Goal: Find specific page/section: Find specific page/section

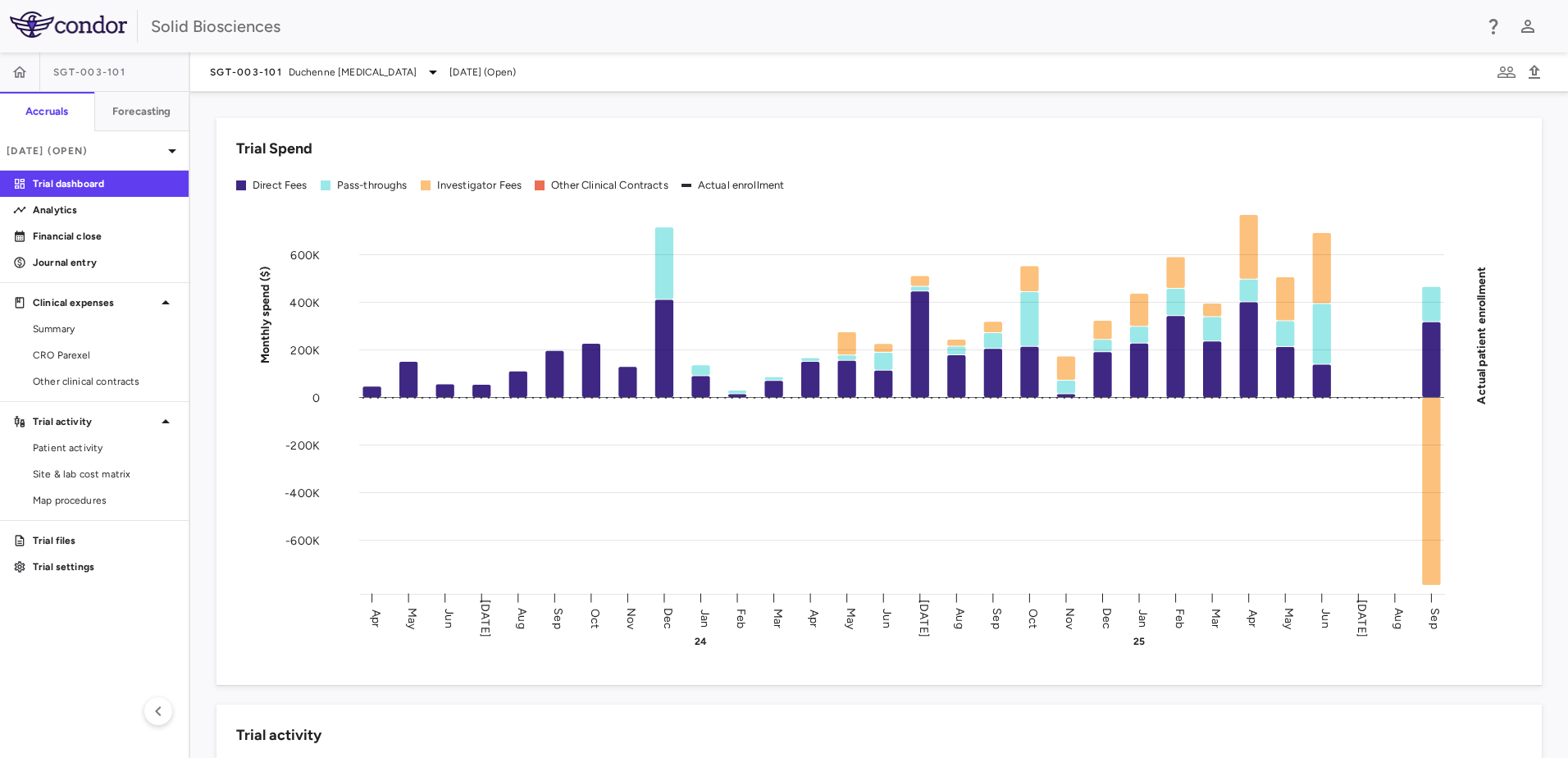
click at [201, 241] on div "Trial Spend Direct Fees Pass-throughs Investigator Fees Other Clinical Contract…" at bounding box center [869, 392] width 1345 height 587
click at [205, 325] on div "Trial Spend Direct Fees Pass-throughs Investigator Fees Other Clinical Contract…" at bounding box center [869, 392] width 1345 height 587
click at [202, 357] on div "Trial Spend Direct Fees Pass-throughs Investigator Fees Other Clinical Contract…" at bounding box center [869, 392] width 1345 height 587
click at [611, 121] on div "Trial Spend Direct Fees Pass-throughs Investigator Fees Other Clinical Contract…" at bounding box center [879, 402] width 1326 height 567
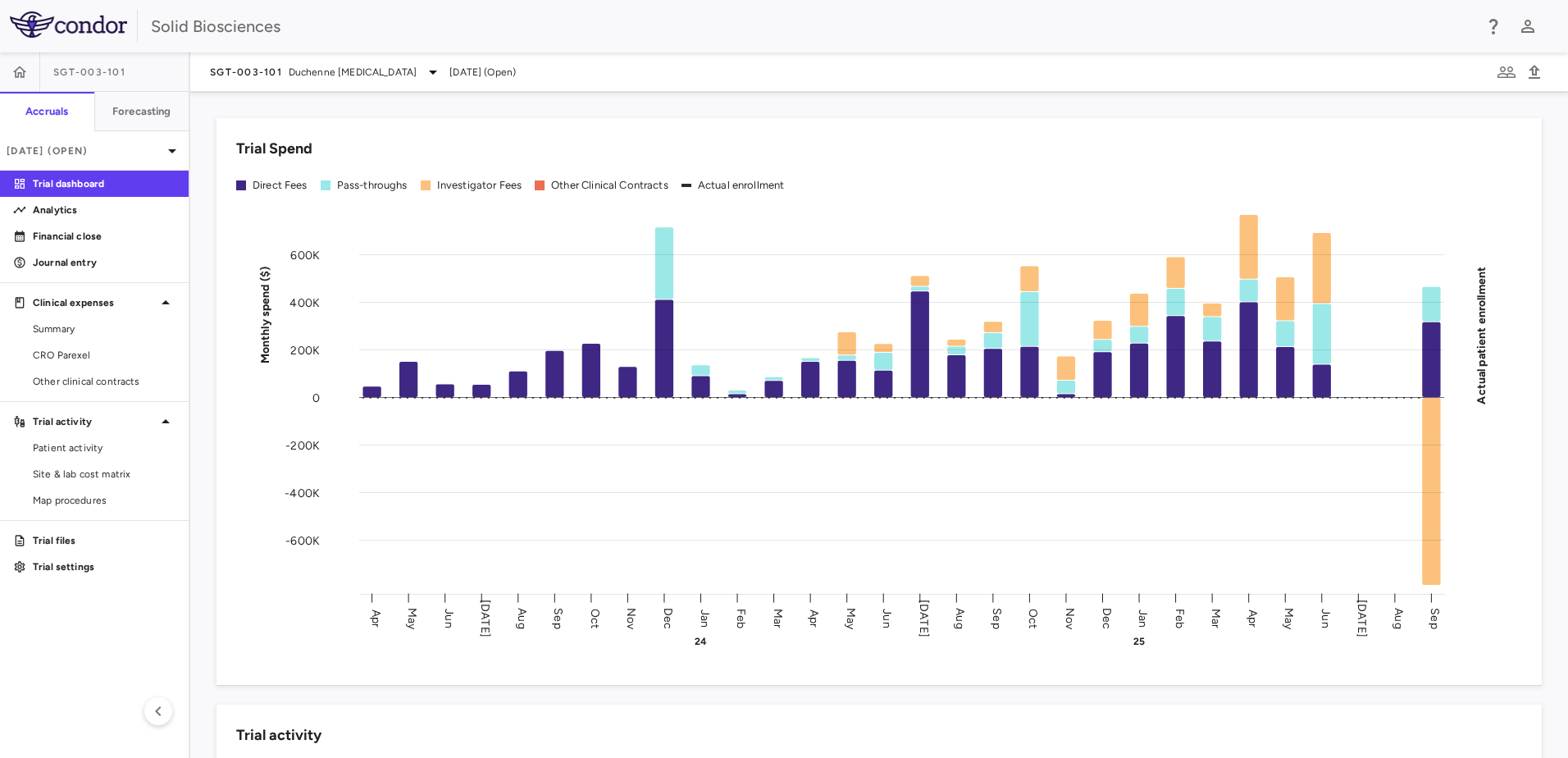
click at [616, 111] on div "Trial Spend Direct Fees Pass-throughs Investigator Fees Other Clinical Contract…" at bounding box center [869, 392] width 1345 height 587
click at [500, 104] on div "Trial Spend Direct Fees Pass-throughs Investigator Fees Other Clinical Contract…" at bounding box center [869, 392] width 1345 height 587
click at [173, 148] on icon at bounding box center [172, 150] width 19 height 19
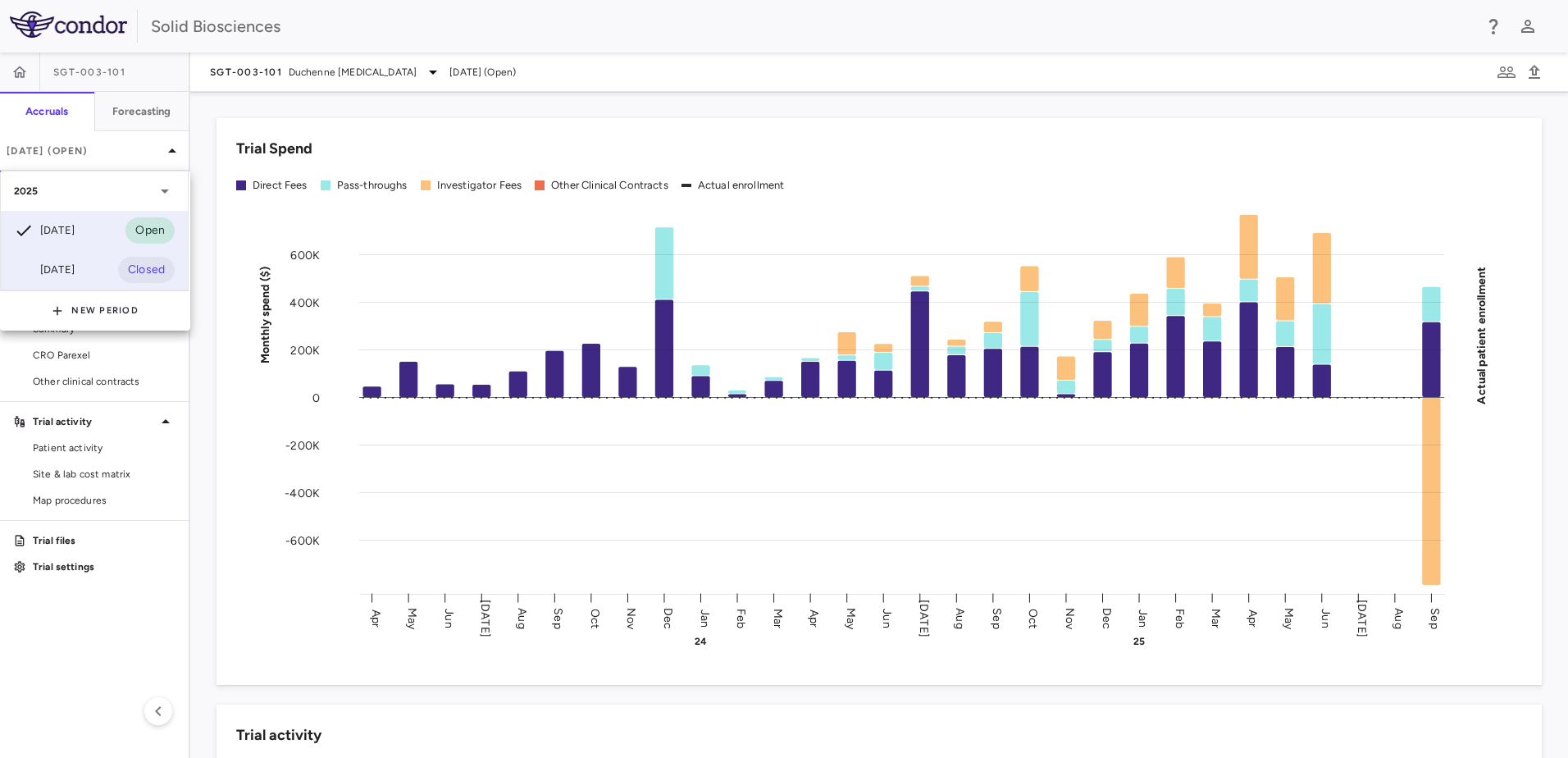
click at [75, 264] on div "[DATE]" at bounding box center [44, 269] width 60 height 19
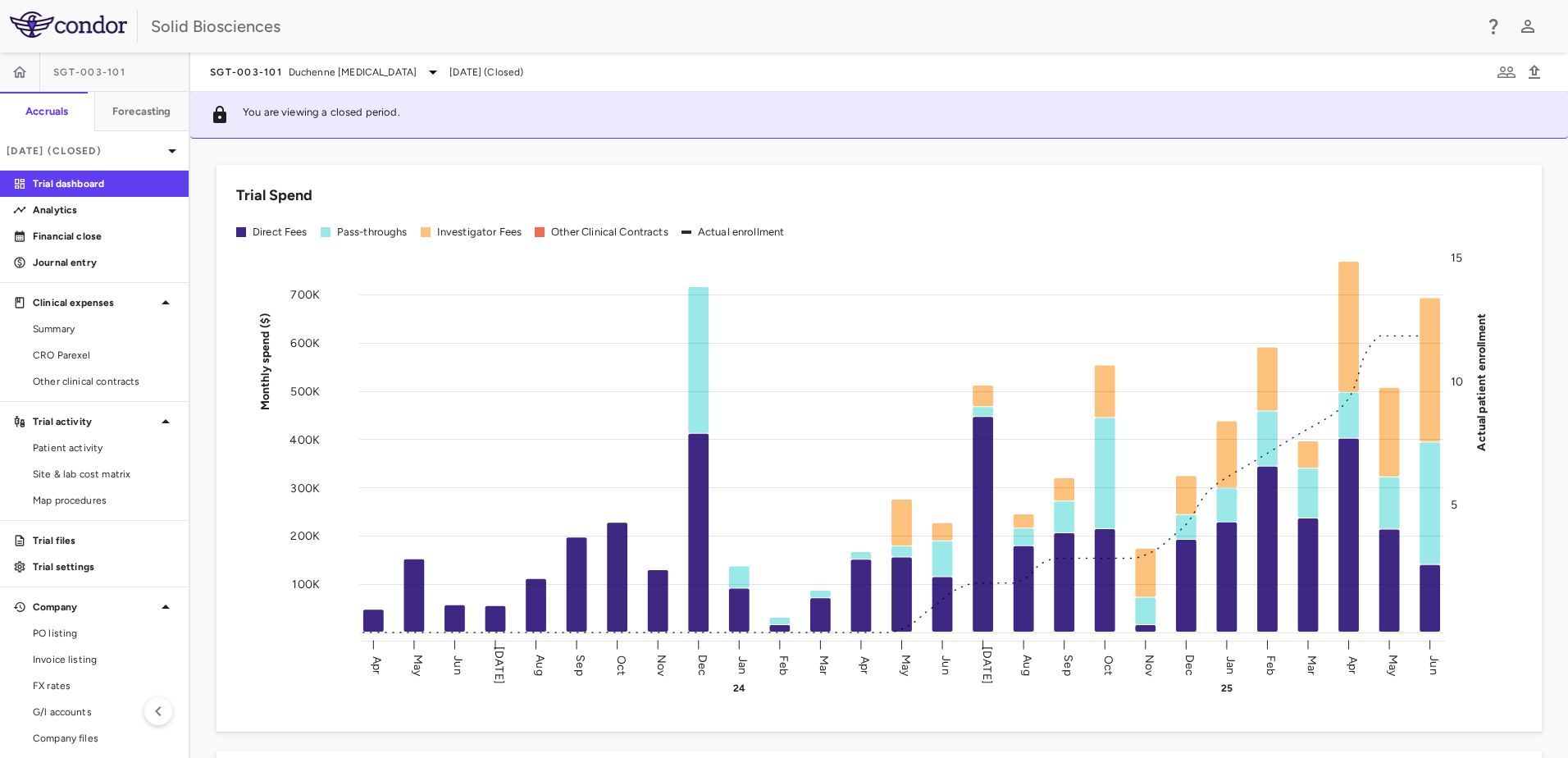
drag, startPoint x: 65, startPoint y: 91, endPoint x: 693, endPoint y: 156, distance: 631.4
click at [693, 156] on div "Trial Spend Direct Fees Pass-throughs Investigator Fees Other Clinical Contract…" at bounding box center [869, 439] width 1345 height 587
click at [671, 160] on div "Trial Spend Direct Fees Pass-throughs Investigator Fees Other Clinical Contract…" at bounding box center [869, 439] width 1345 height 587
click at [641, 155] on div "Trial Spend Direct Fees Pass-throughs Investigator Fees Other Clinical Contract…" at bounding box center [869, 439] width 1345 height 587
click at [536, 147] on div "Trial Spend Direct Fees Pass-throughs Investigator Fees Other Clinical Contract…" at bounding box center [869, 439] width 1345 height 587
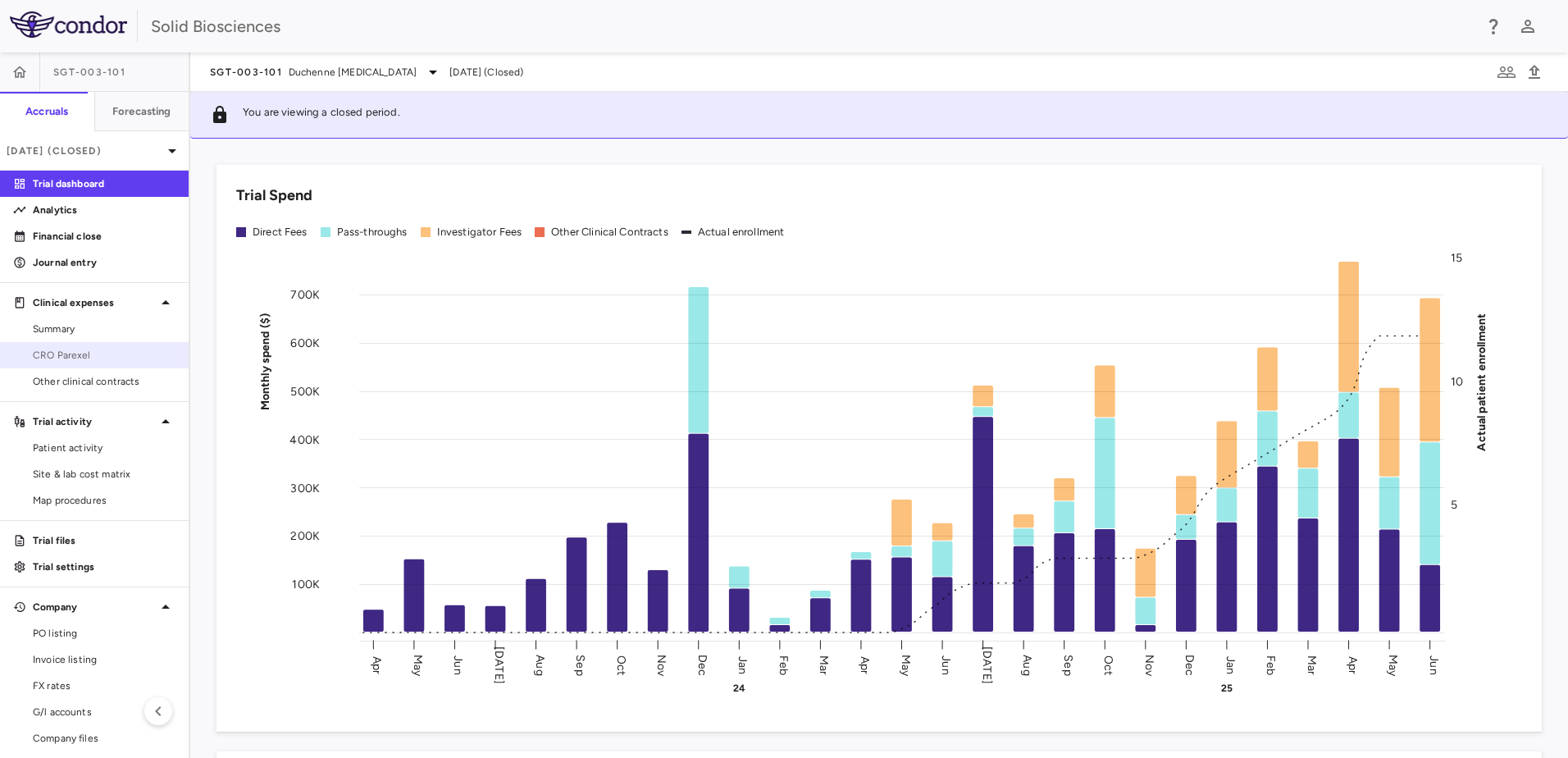
click at [79, 353] on span "CRO Parexel" at bounding box center [104, 356] width 142 height 15
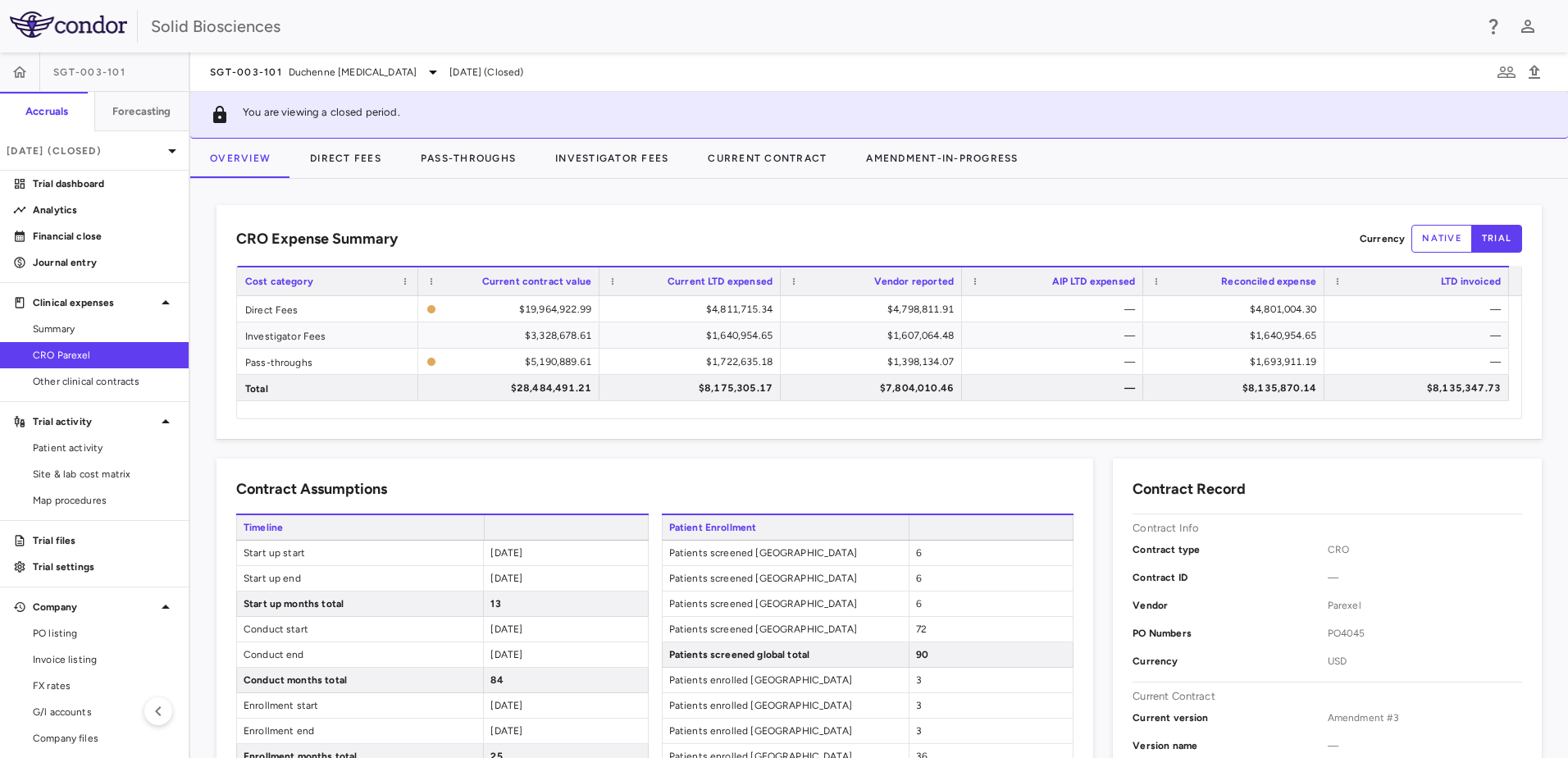
click at [454, 195] on div "CRO Expense Summary Currency native trial Drag here to set row groups Drag here…" at bounding box center [879, 468] width 1378 height 579
click at [307, 78] on span "Duchenne [MEDICAL_DATA]" at bounding box center [353, 72] width 128 height 15
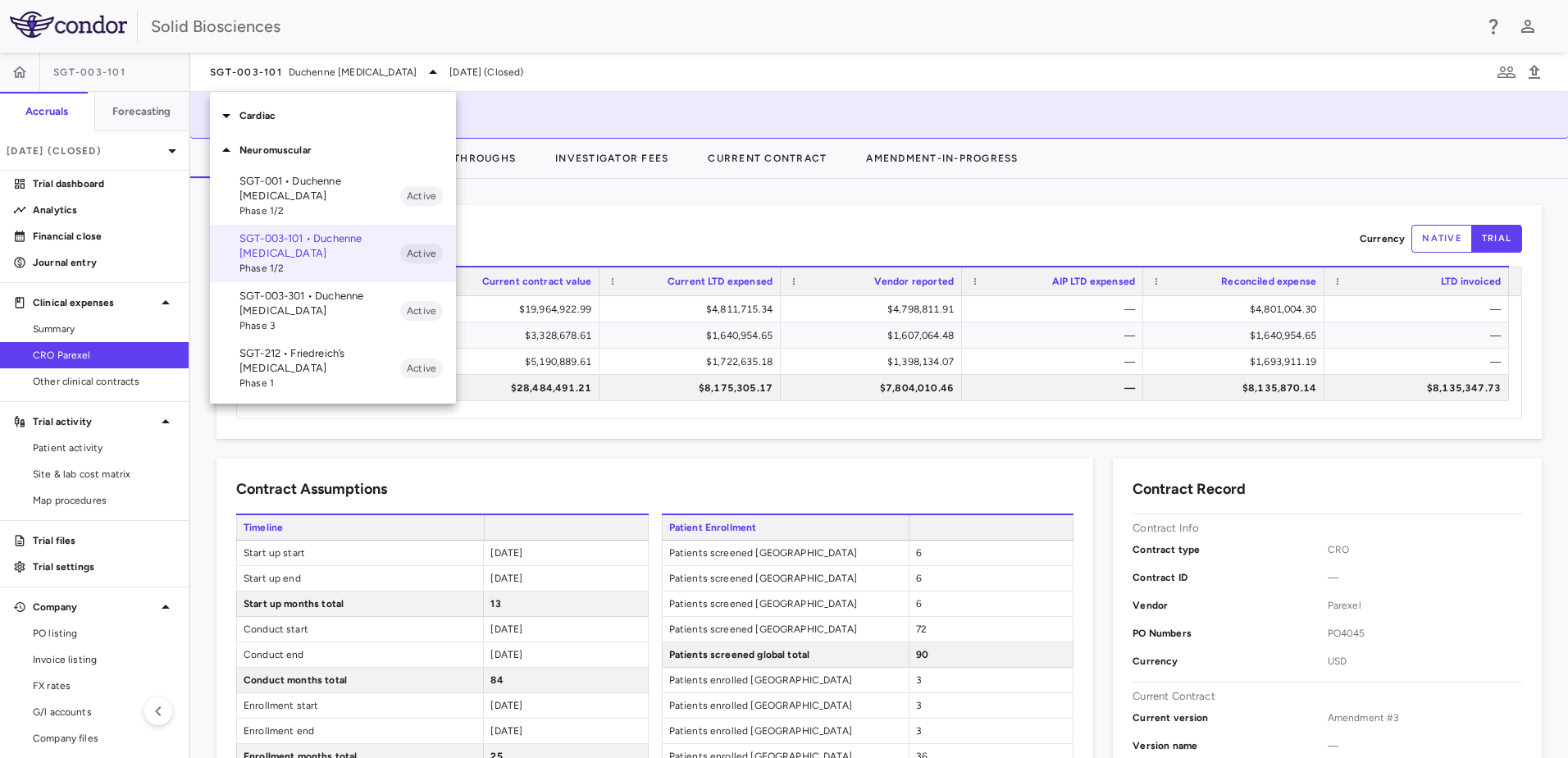
click at [295, 303] on p "SGT-003-301 • Duchenne [MEDICAL_DATA]" at bounding box center [320, 304] width 161 height 29
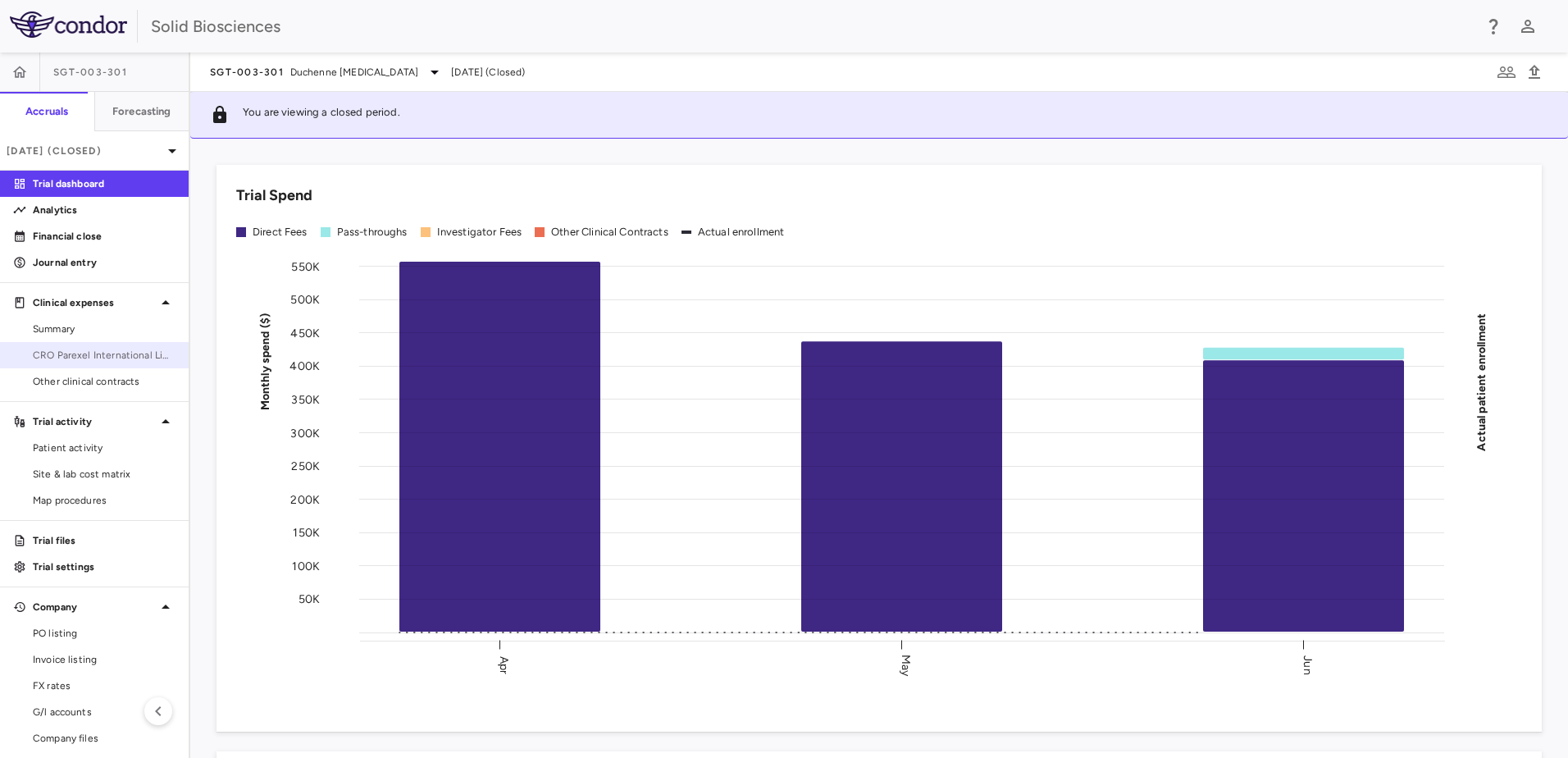
click at [96, 351] on span "CRO Parexel International Limited" at bounding box center [104, 356] width 142 height 15
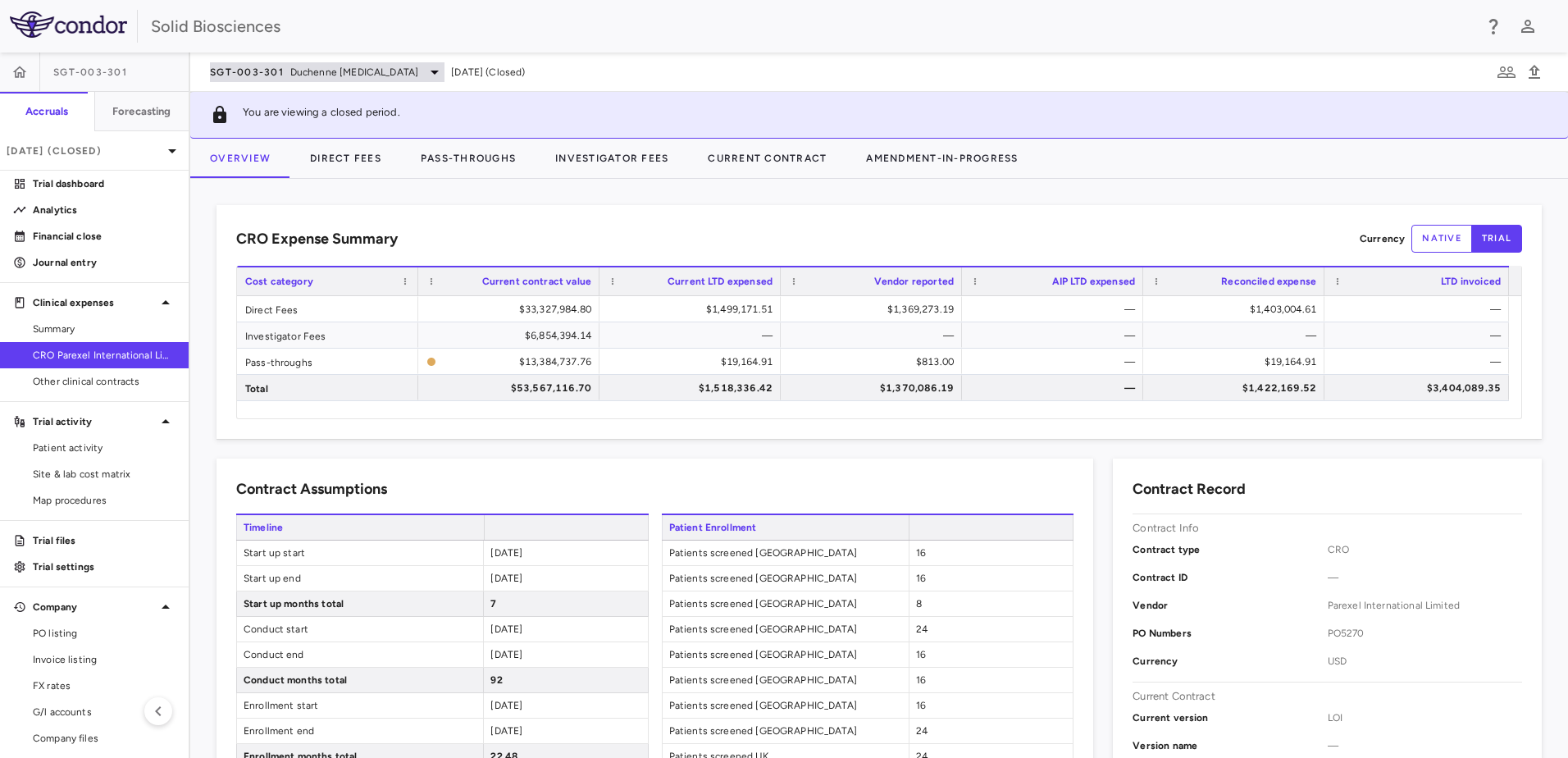
click at [358, 65] on span "Duchenne [MEDICAL_DATA]" at bounding box center [354, 72] width 128 height 15
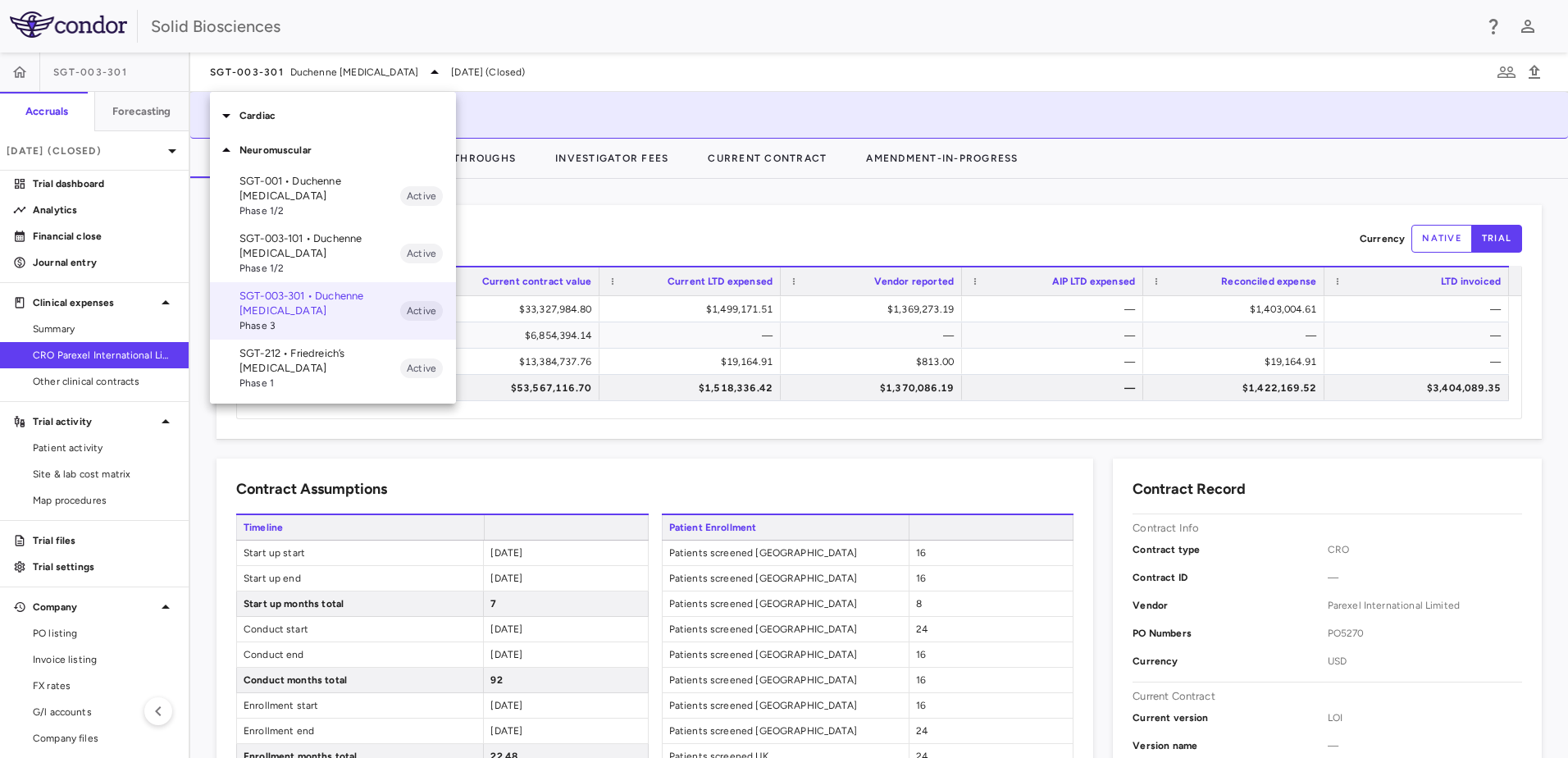
click at [313, 246] on p "SGT-003-101 • Duchenne [MEDICAL_DATA]" at bounding box center [320, 246] width 161 height 29
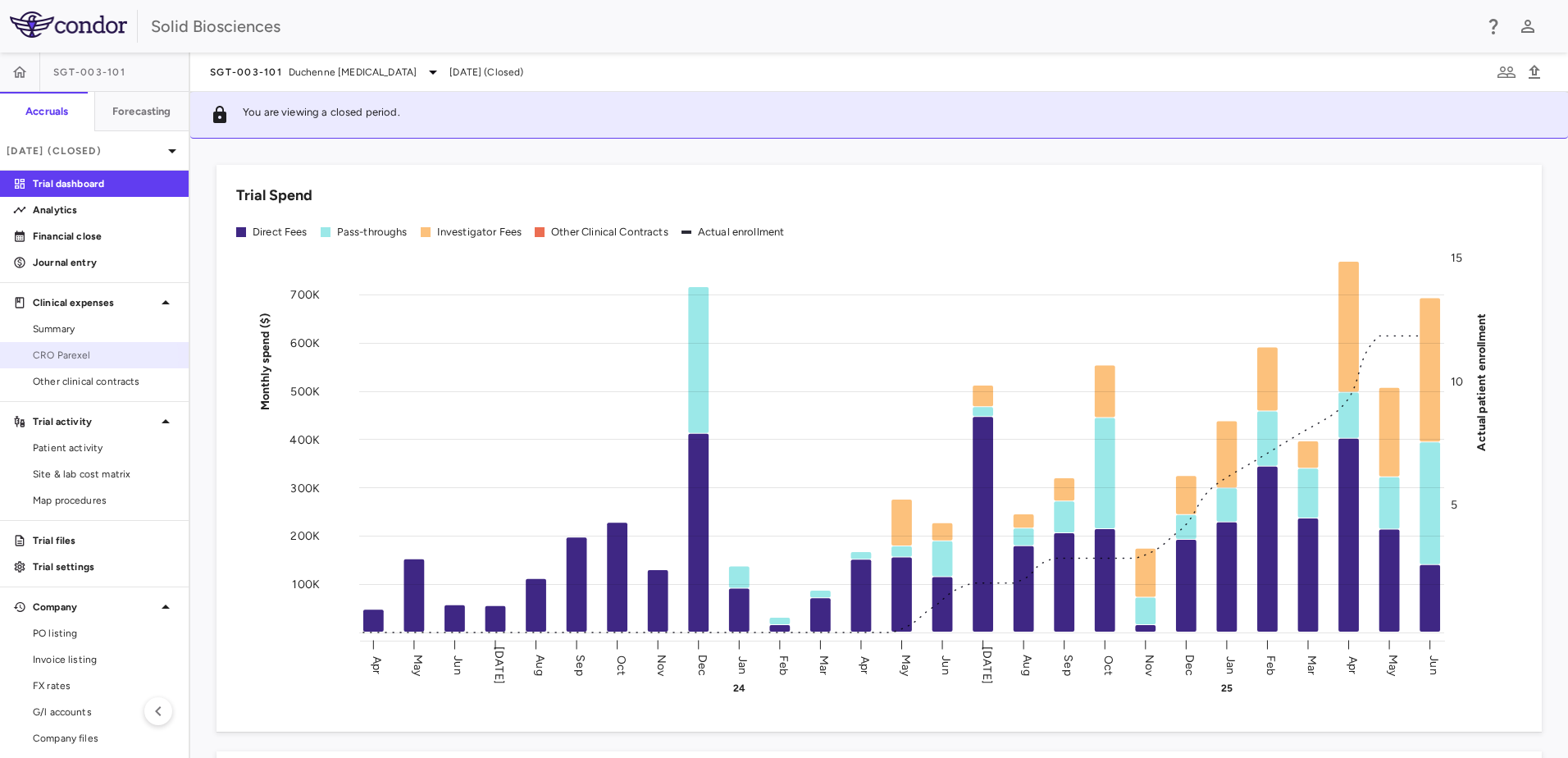
click at [74, 360] on span "CRO Parexel" at bounding box center [104, 356] width 142 height 15
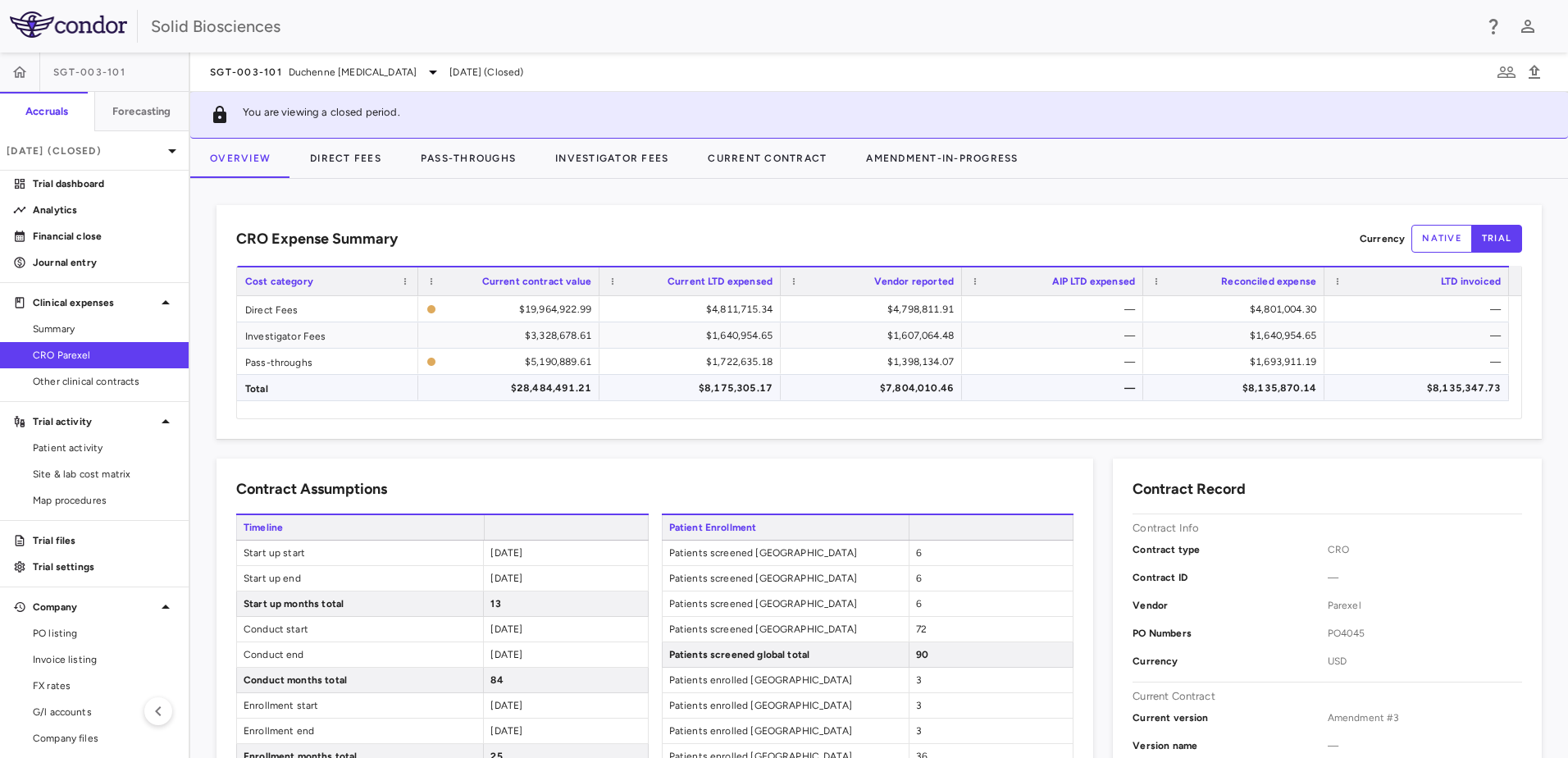
click at [1470, 387] on div "$8,135,347.73" at bounding box center [1420, 387] width 162 height 26
click at [1304, 393] on div "$8,135,870.14" at bounding box center [1237, 387] width 158 height 26
click at [1465, 387] on div "$8,135,347.73" at bounding box center [1420, 387] width 162 height 26
click at [1536, 364] on div "CRO Expense Summary Currency native trial Drag here to set row groups Drag here…" at bounding box center [879, 468] width 1378 height 579
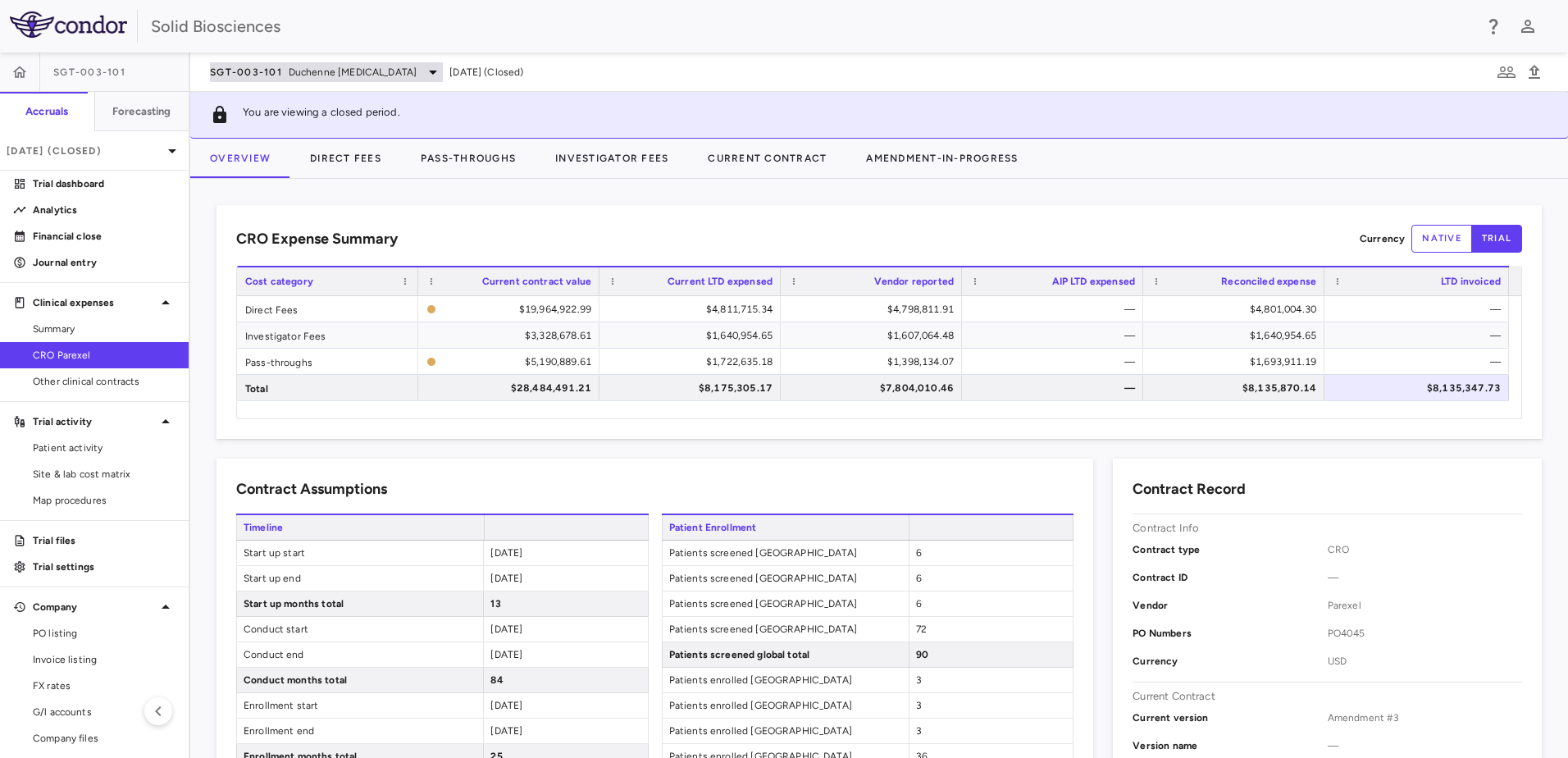
click at [380, 80] on div "SGT-003-101 Duchenne [MEDICAL_DATA]" at bounding box center [327, 71] width 233 height 19
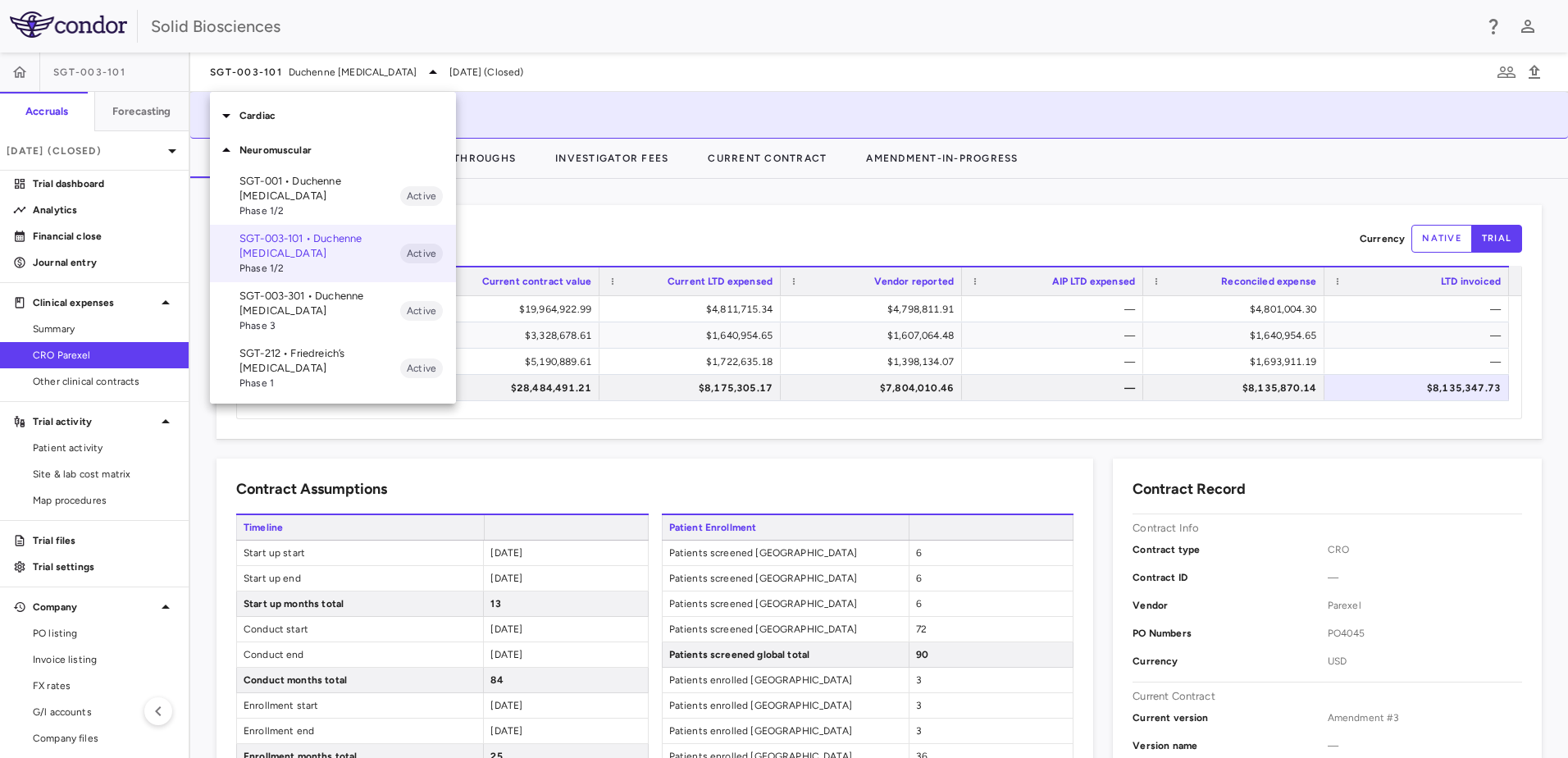
click at [333, 301] on p "SGT-003-301 • Duchenne [MEDICAL_DATA]" at bounding box center [320, 304] width 161 height 29
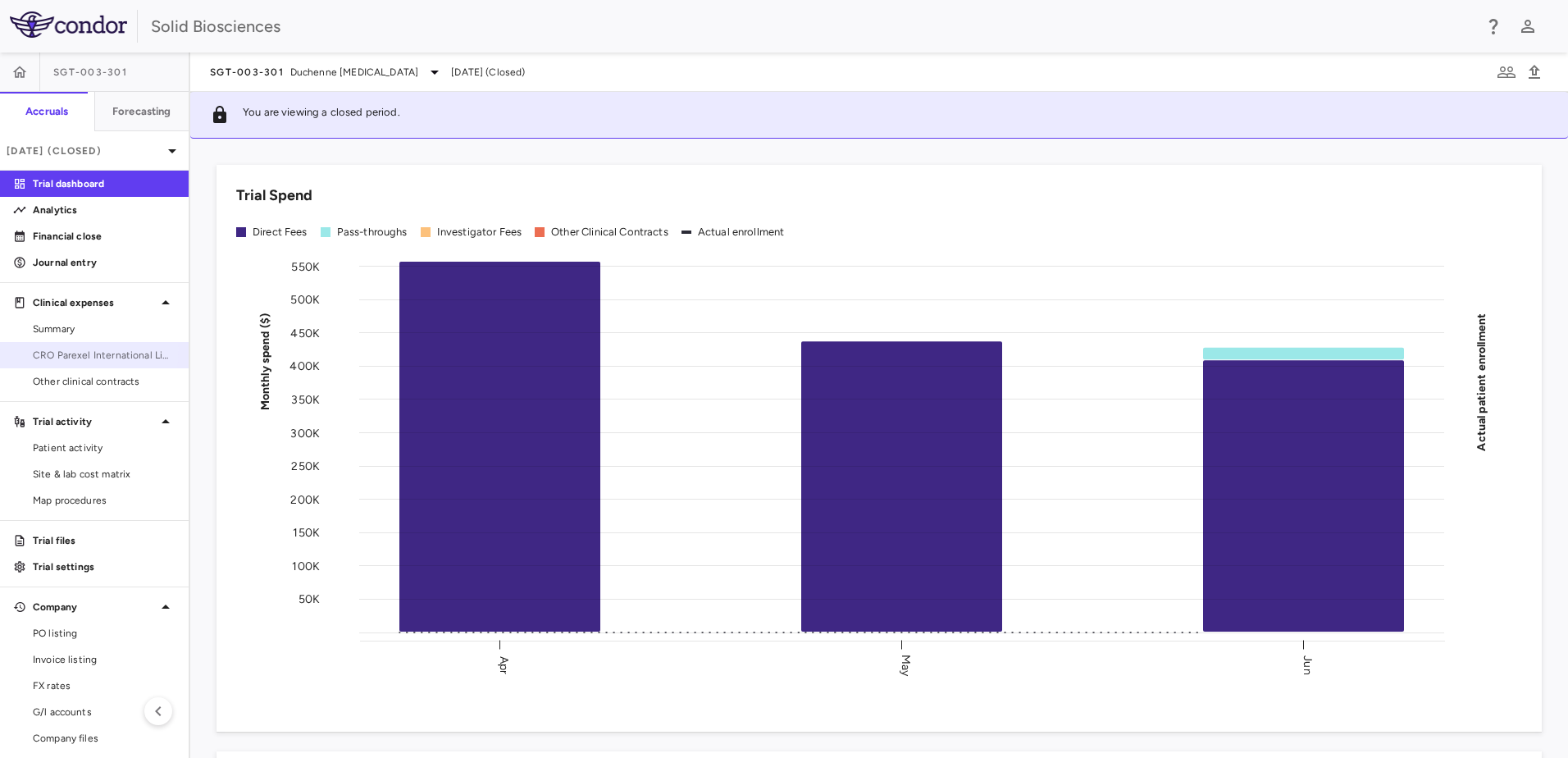
click at [62, 350] on span "CRO Parexel International Limited" at bounding box center [104, 356] width 142 height 15
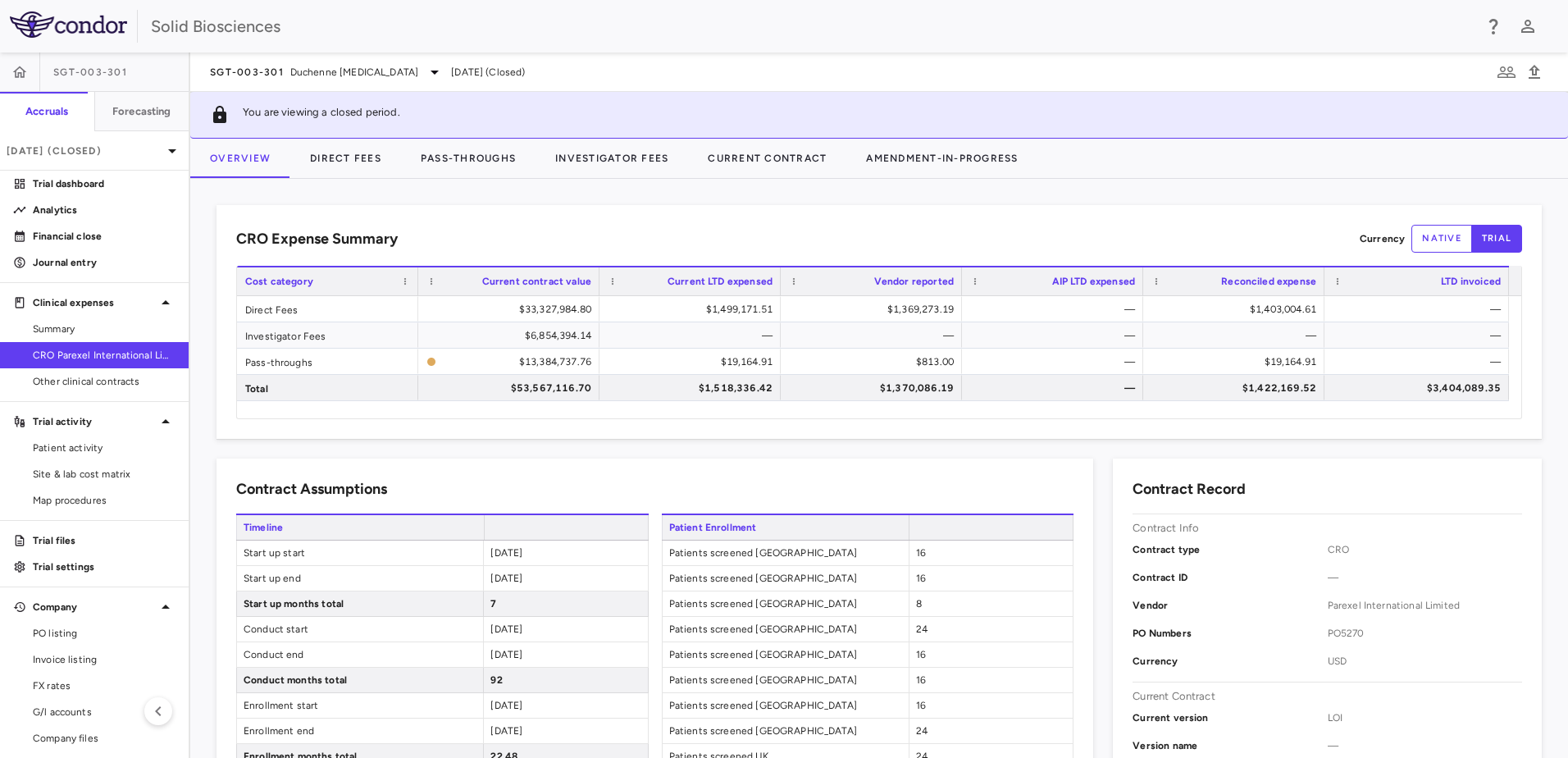
click at [1046, 193] on div "CRO Expense Summary Currency native trial Drag here to set row groups Drag here…" at bounding box center [879, 468] width 1378 height 579
click at [587, 204] on div "CRO Expense Summary Currency native trial Drag here to set row groups Drag here…" at bounding box center [879, 468] width 1378 height 579
click at [1053, 192] on div "CRO Expense Summary Currency native trial Drag here to set row groups Drag here…" at bounding box center [879, 468] width 1378 height 579
click at [773, 195] on div "CRO Expense Summary Currency native trial Drag here to set row groups Drag here…" at bounding box center [879, 468] width 1378 height 579
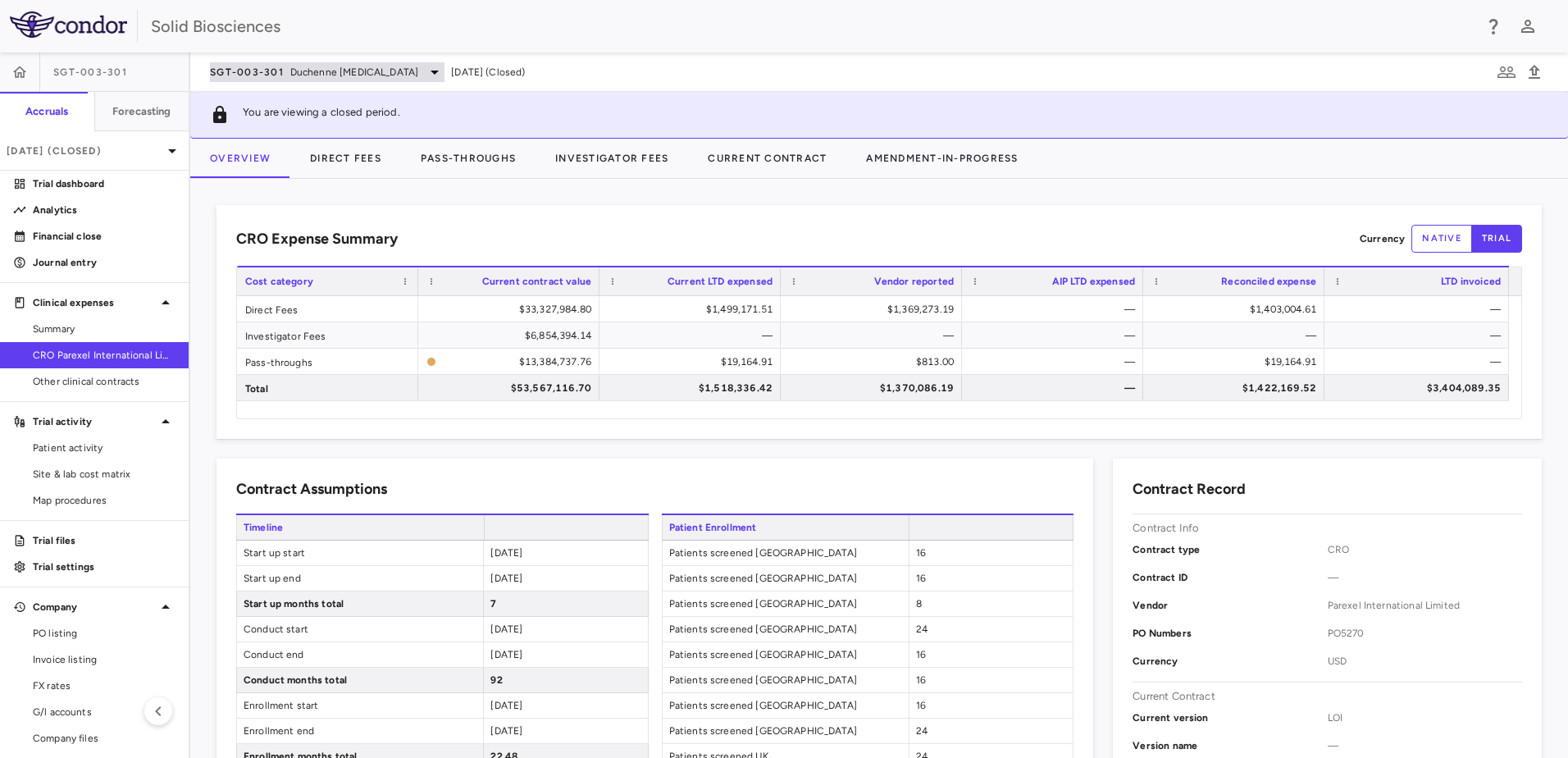
click at [442, 75] on icon at bounding box center [434, 71] width 19 height 19
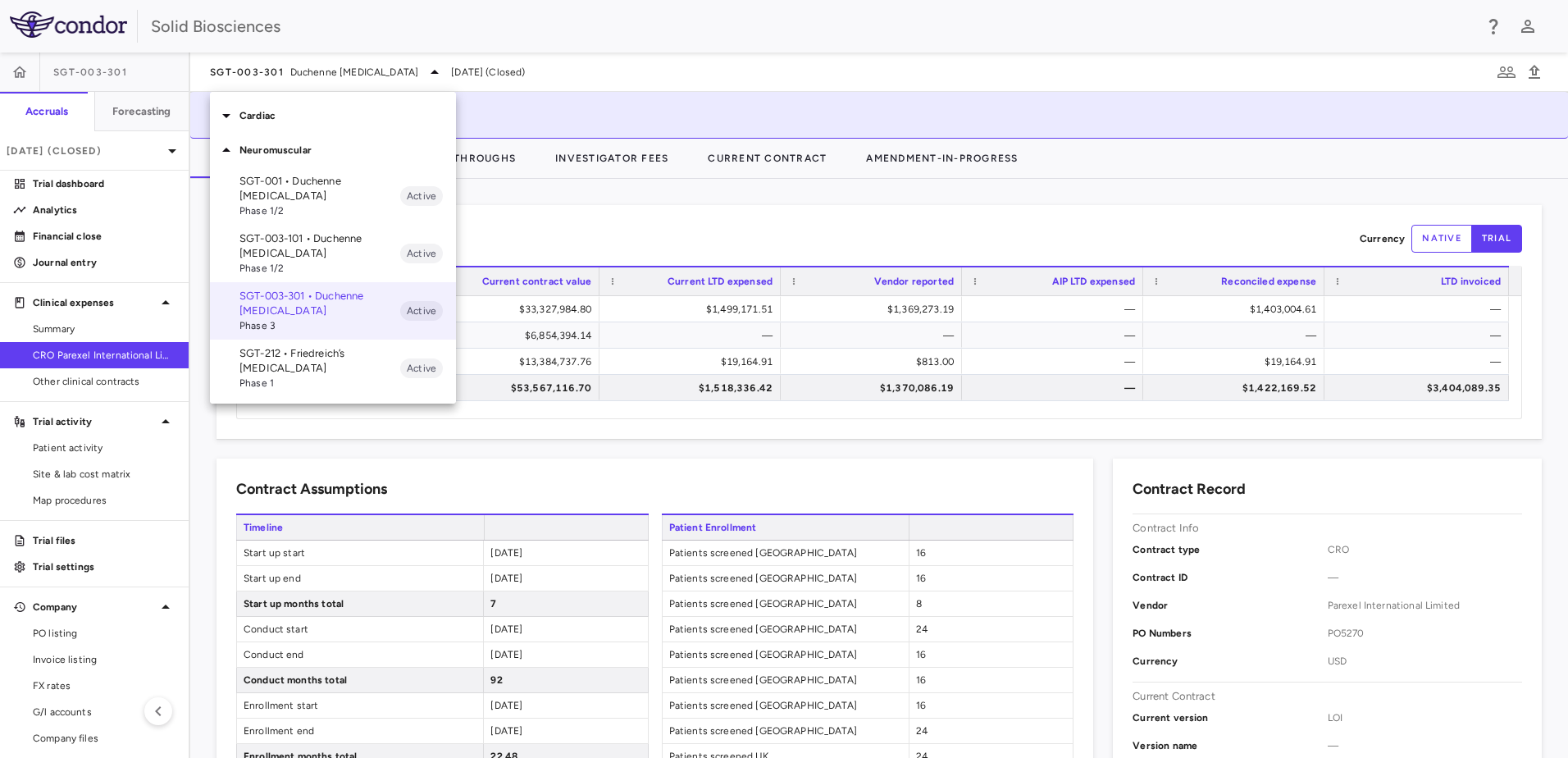
click at [256, 110] on p "Cardiac" at bounding box center [348, 116] width 216 height 15
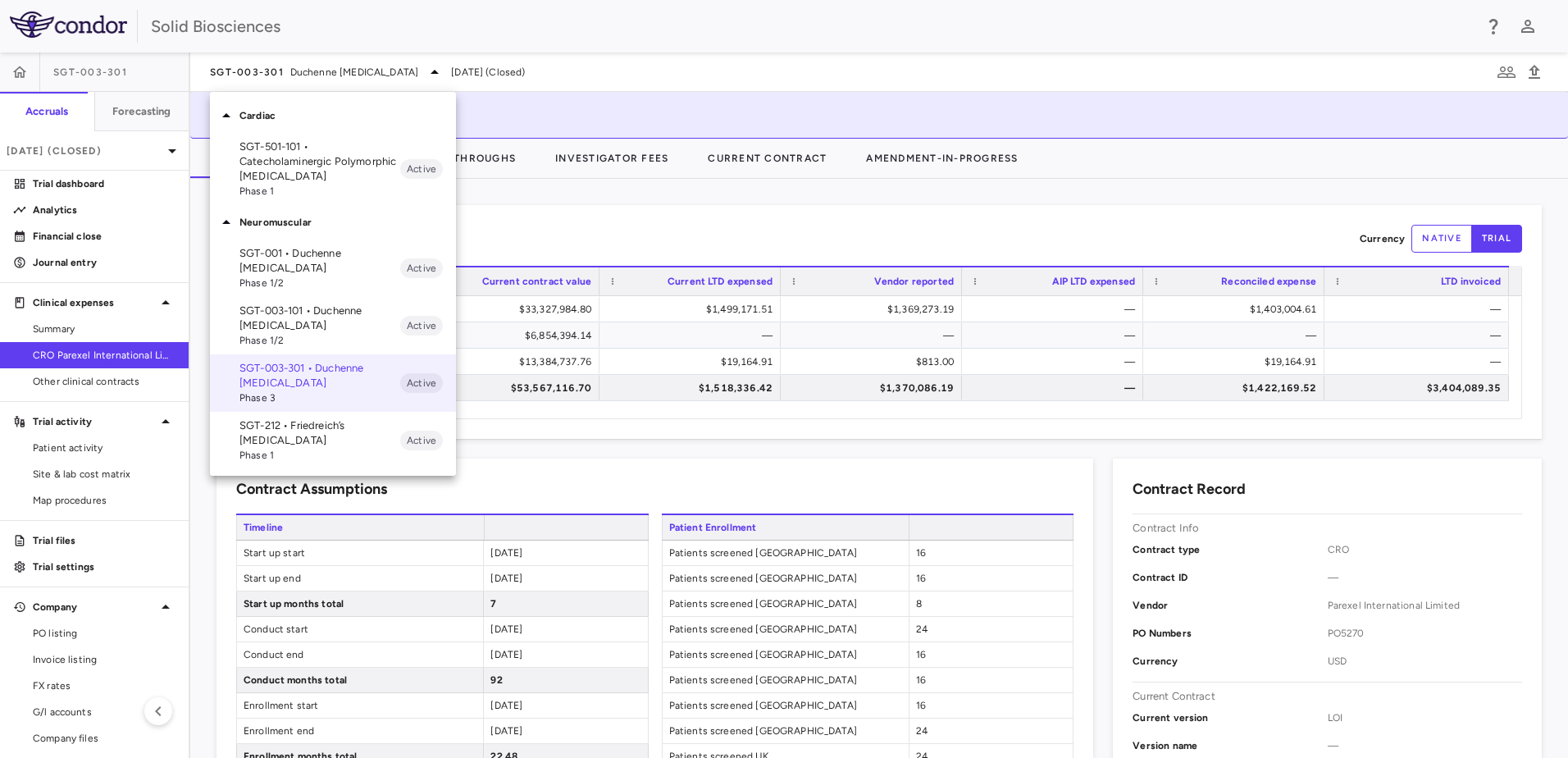
click at [287, 263] on p "SGT-001 • Duchenne [MEDICAL_DATA]" at bounding box center [320, 261] width 161 height 29
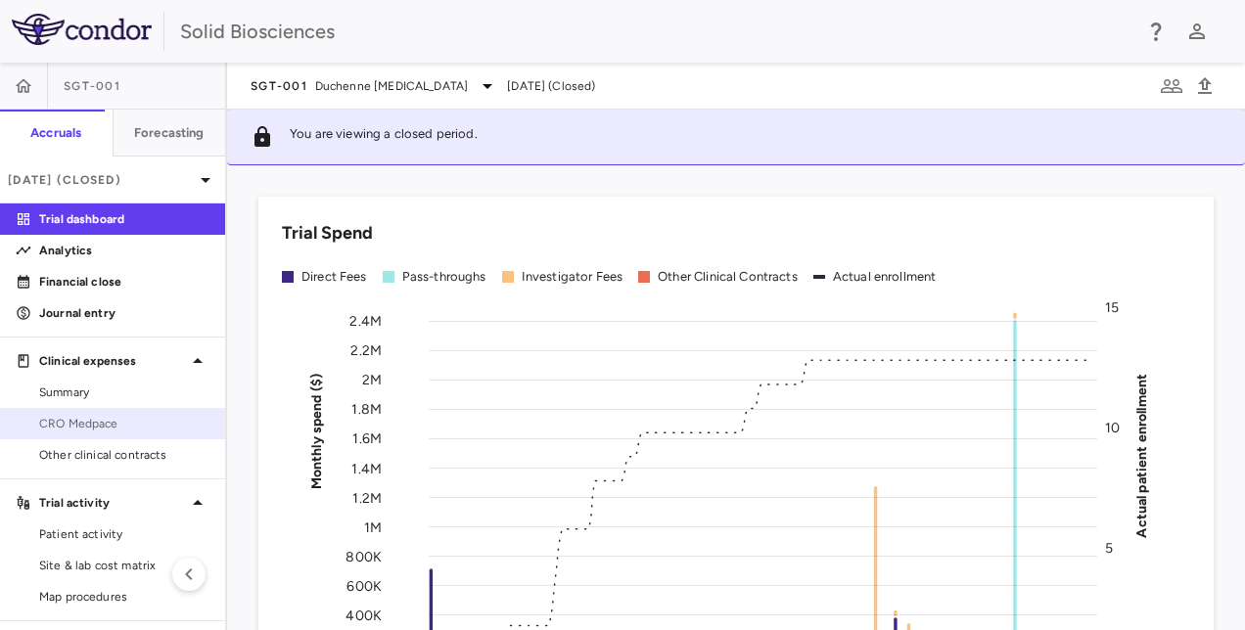
click at [98, 423] on span "CRO Medpace" at bounding box center [124, 424] width 170 height 18
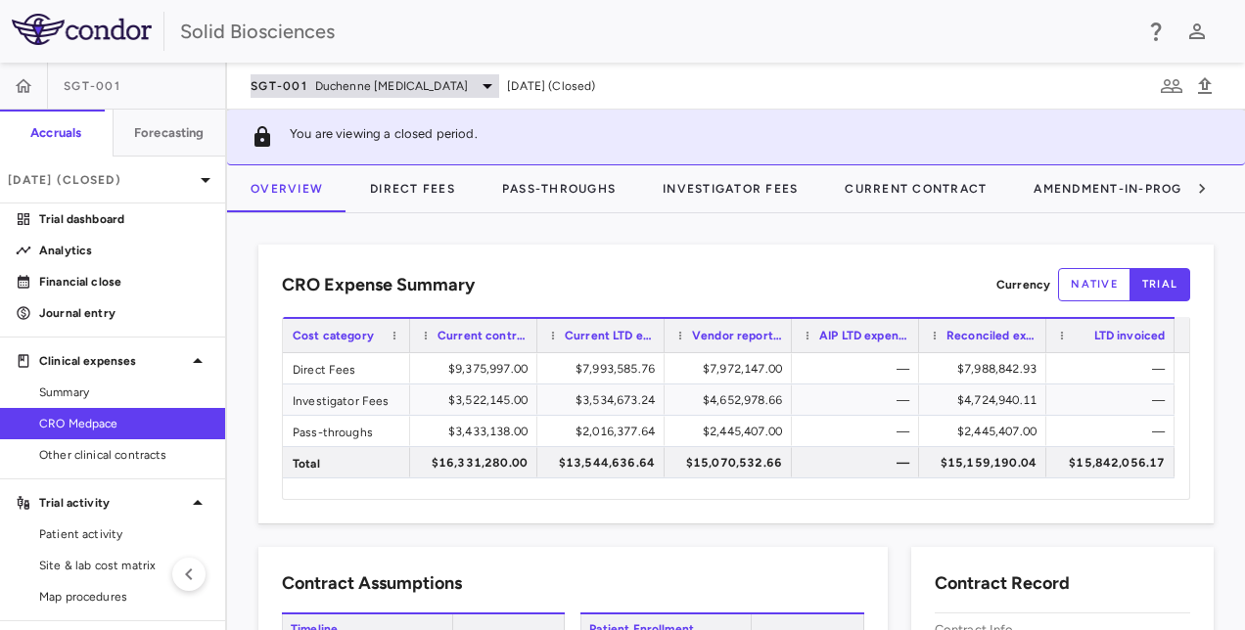
click at [461, 84] on span "Duchenne [MEDICAL_DATA]" at bounding box center [391, 86] width 153 height 18
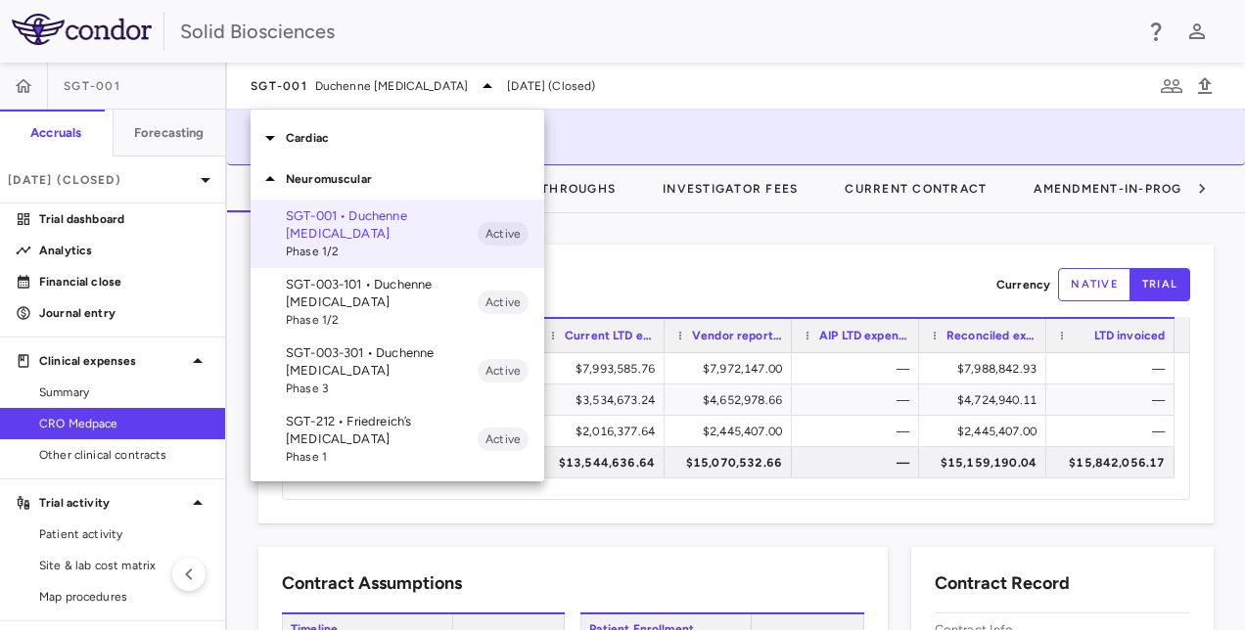
click at [366, 299] on p "SGT-003-101 • Duchenne [MEDICAL_DATA]" at bounding box center [382, 293] width 192 height 35
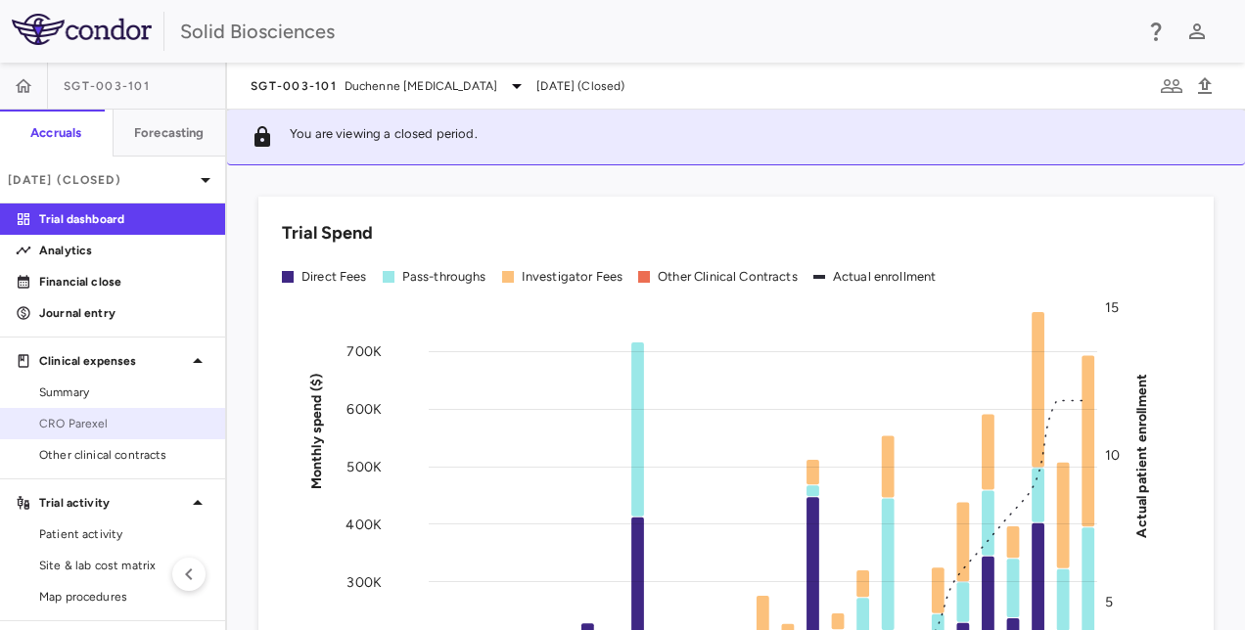
click at [110, 418] on span "CRO Parexel" at bounding box center [124, 424] width 170 height 18
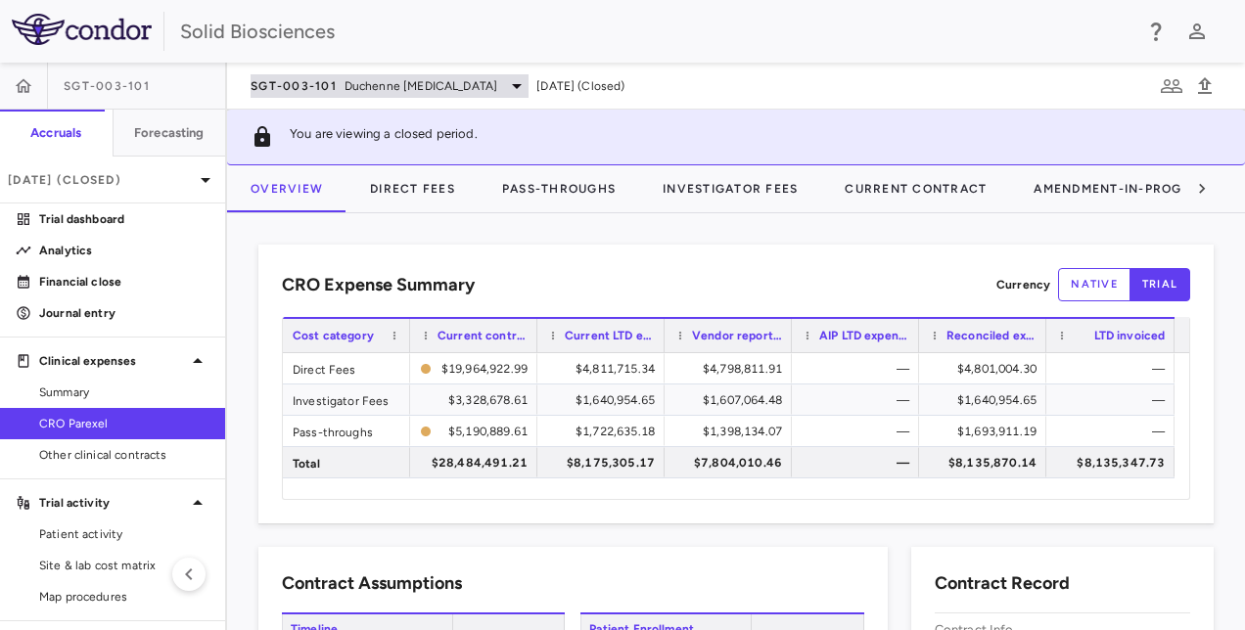
click at [371, 88] on span "Duchenne [MEDICAL_DATA]" at bounding box center [421, 86] width 153 height 18
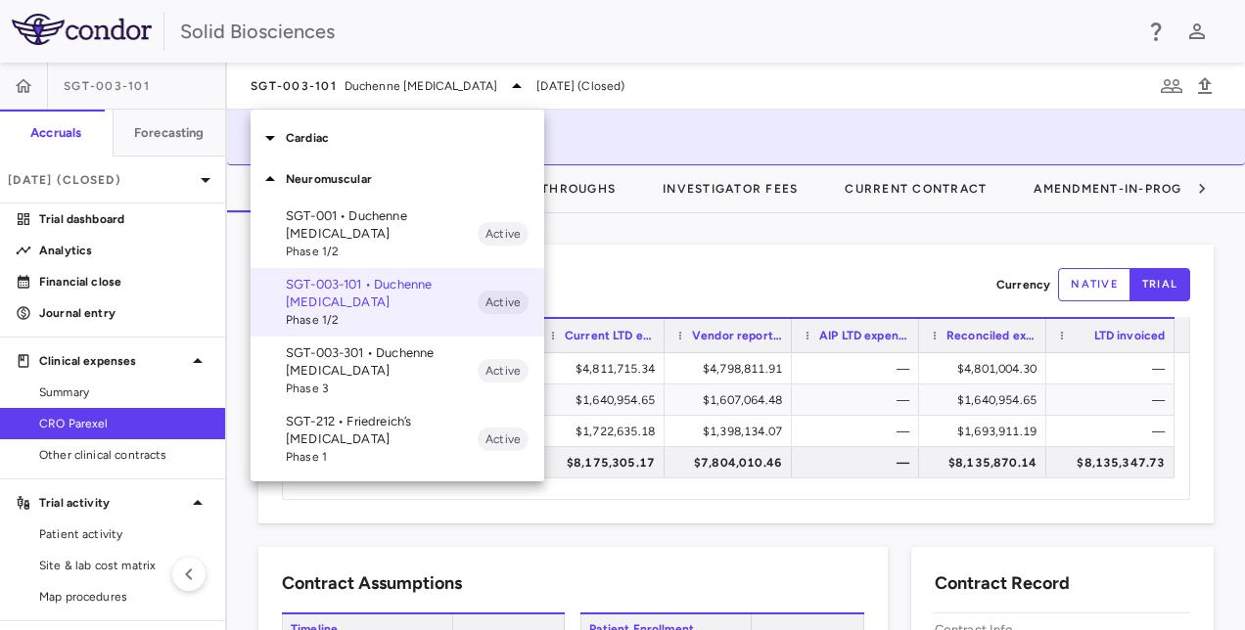
click at [350, 352] on p "SGT-003-301 • Duchenne [MEDICAL_DATA]" at bounding box center [382, 362] width 192 height 35
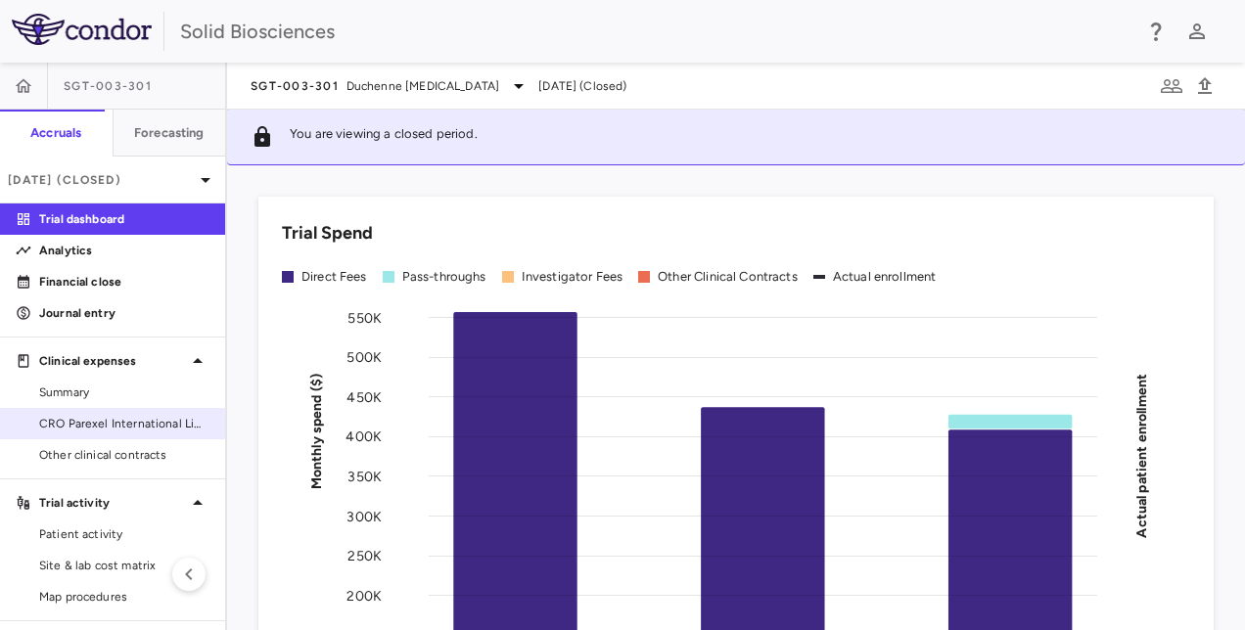
click at [85, 415] on span "CRO Parexel International Limited" at bounding box center [124, 424] width 170 height 18
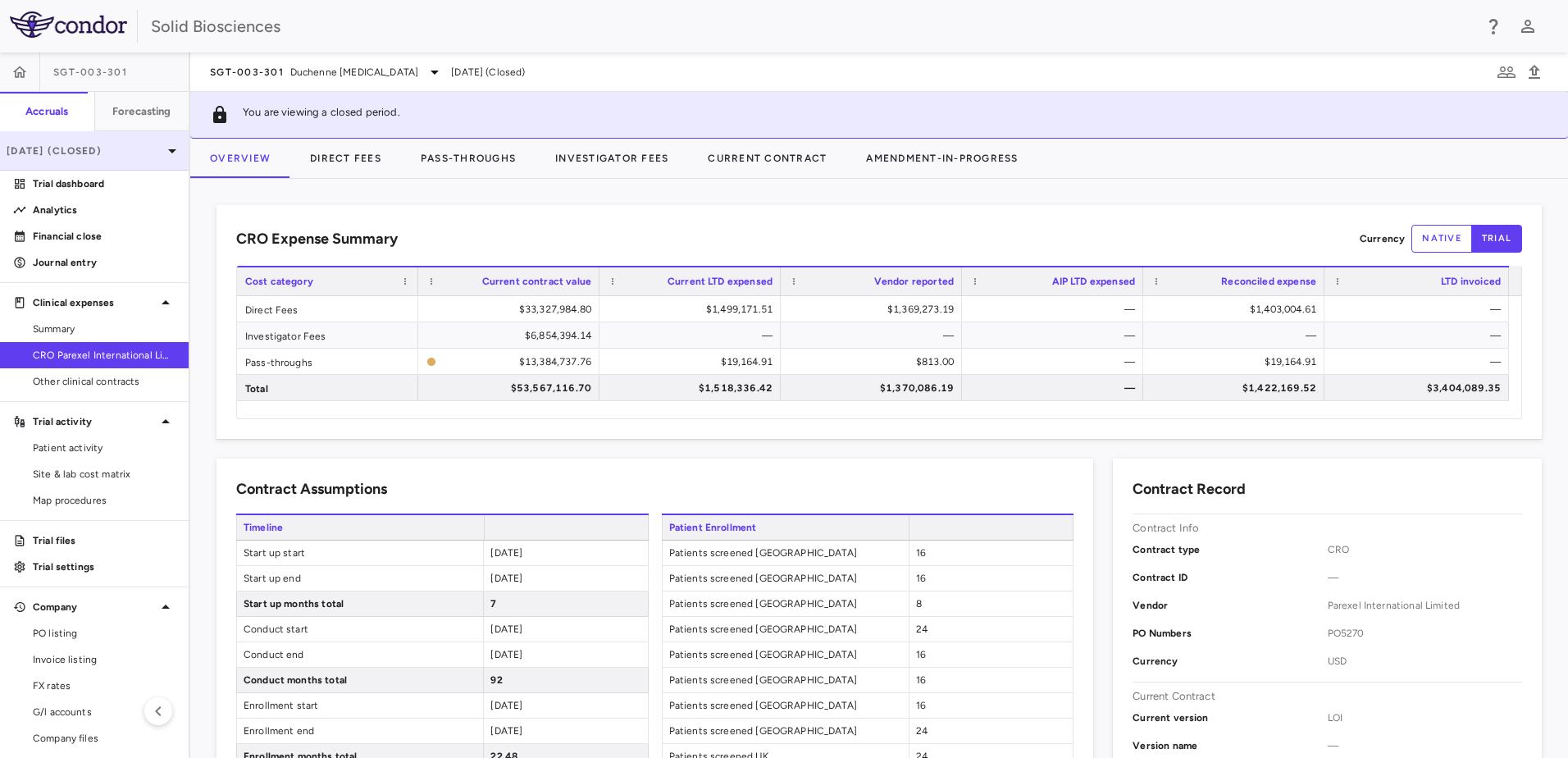
click at [127, 151] on p "[DATE] (Closed)" at bounding box center [85, 151] width 156 height 15
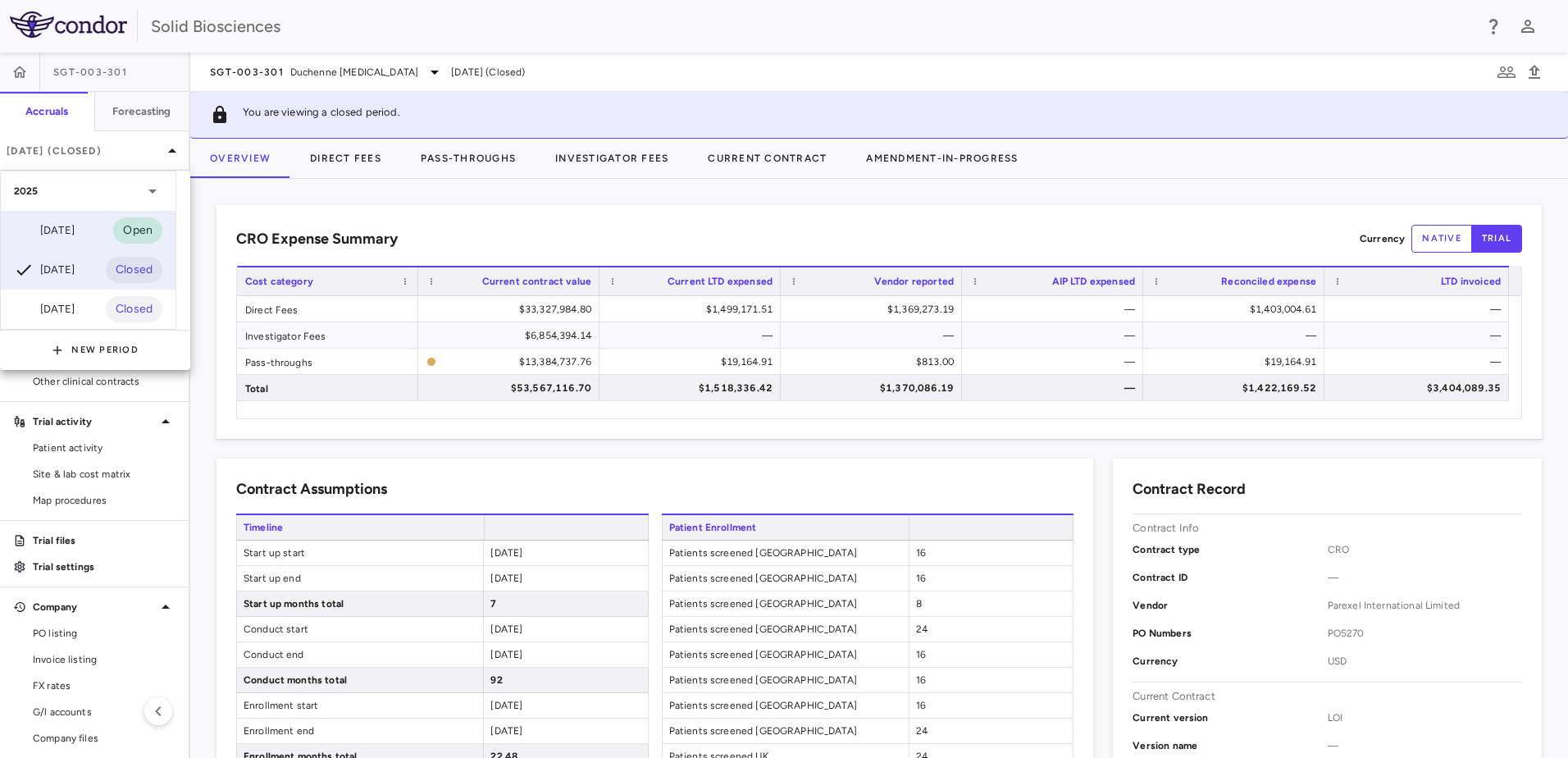
click at [93, 224] on div "Sep 2025 Open" at bounding box center [88, 231] width 174 height 39
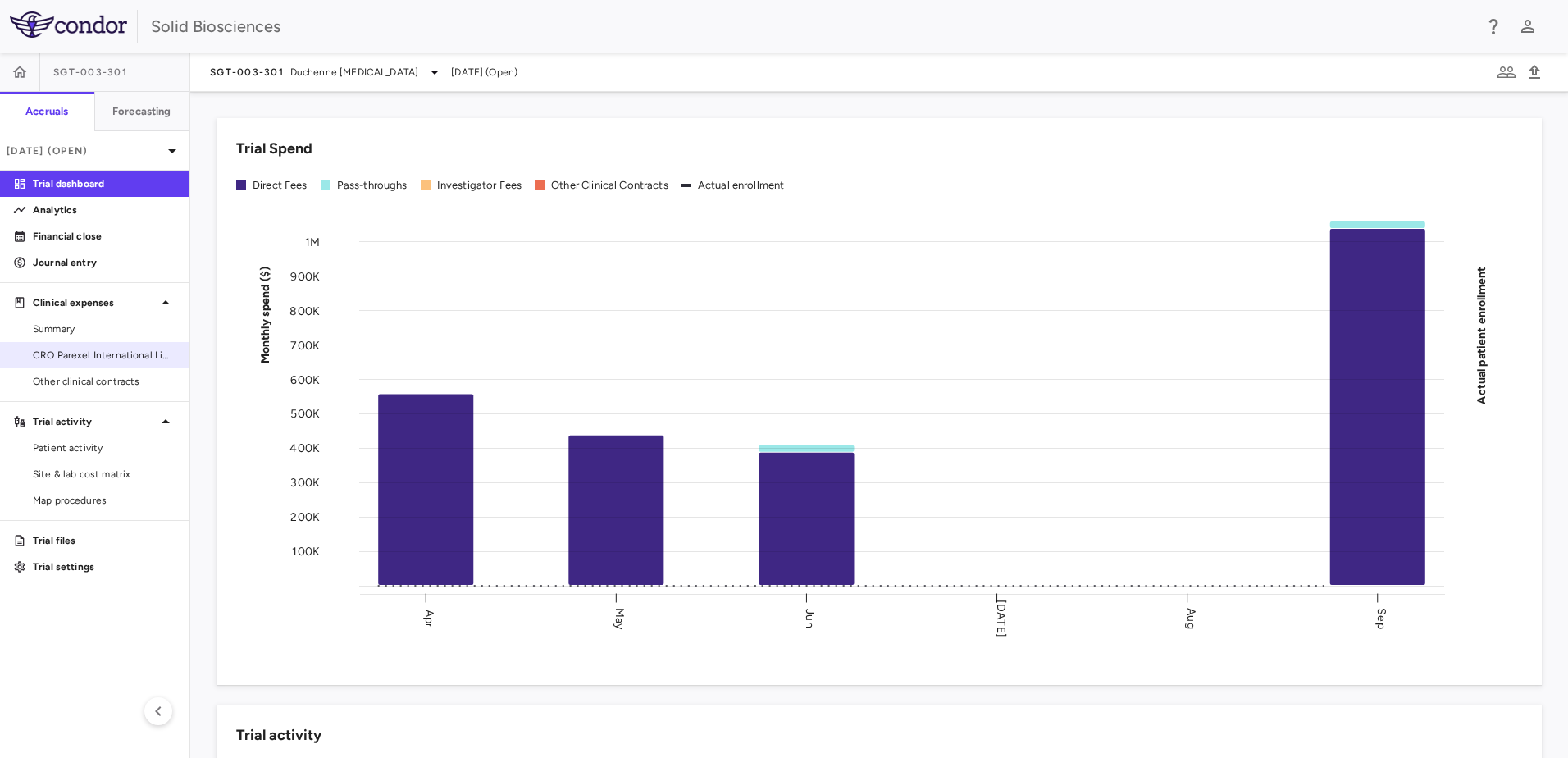
click at [121, 351] on span "CRO Parexel International Limited" at bounding box center [104, 356] width 142 height 15
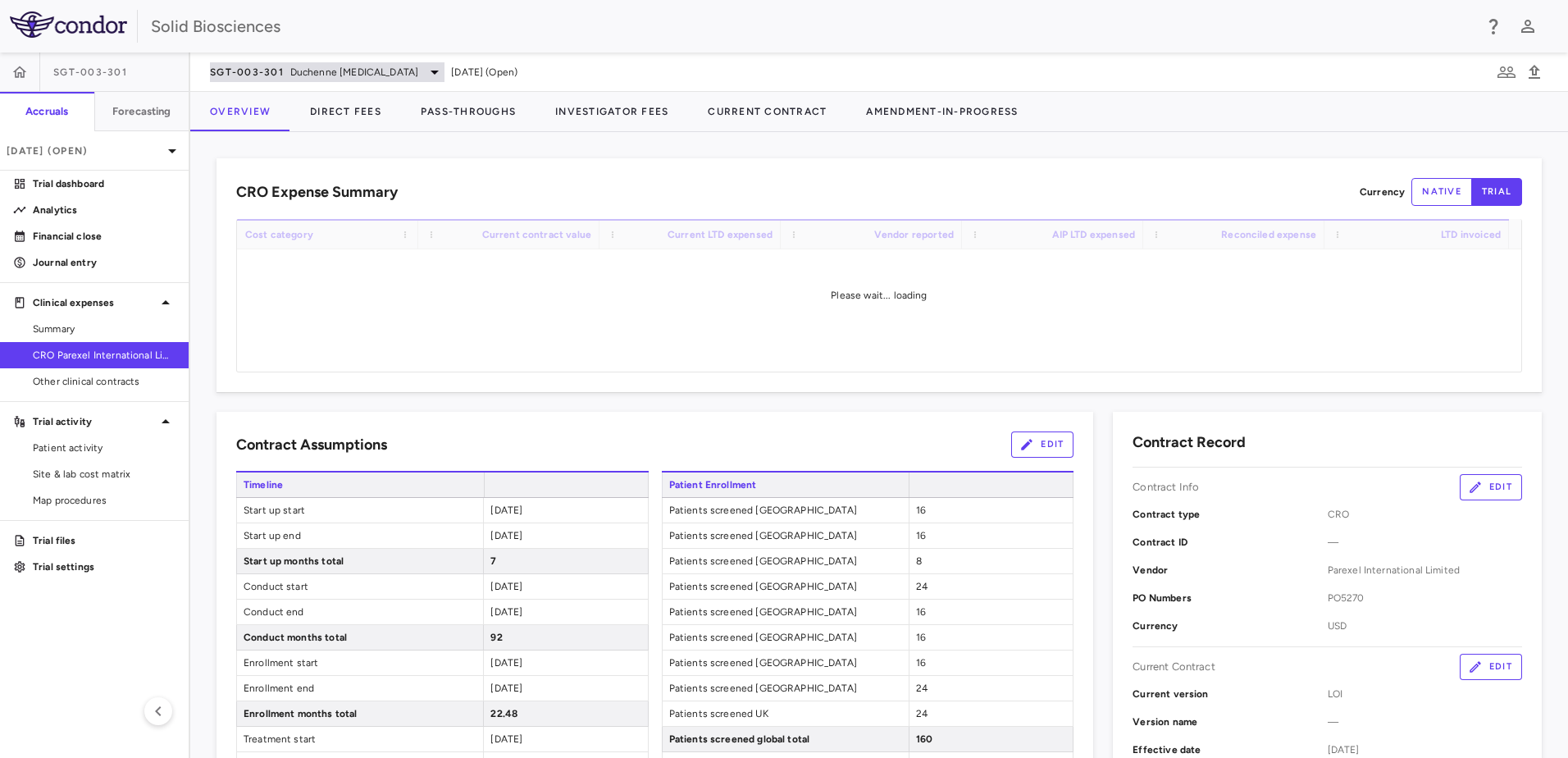
click at [387, 75] on span "Duchenne [MEDICAL_DATA]" at bounding box center [354, 72] width 128 height 15
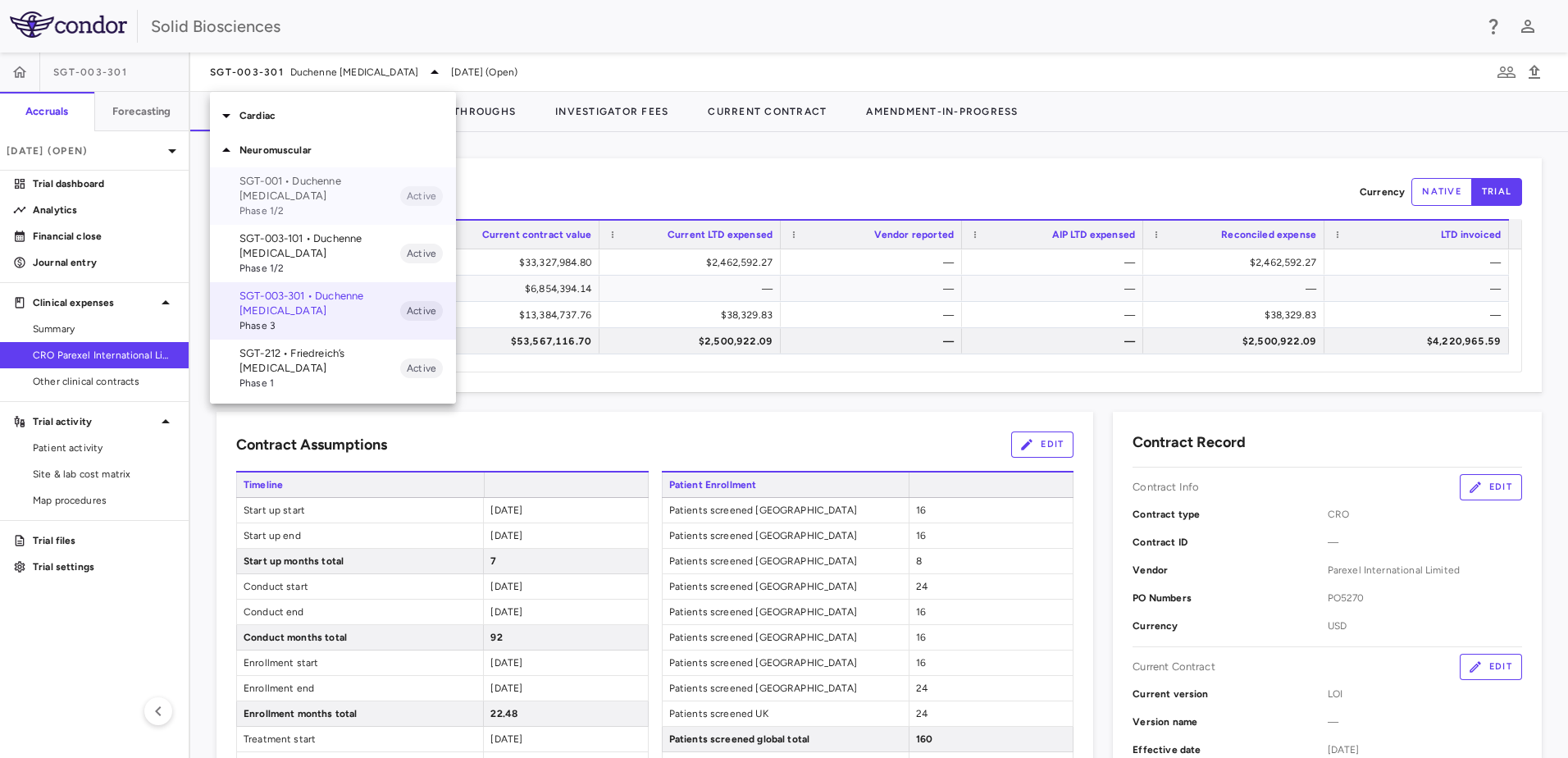
click at [273, 179] on p "SGT-001 • Duchenne [MEDICAL_DATA]" at bounding box center [320, 188] width 161 height 29
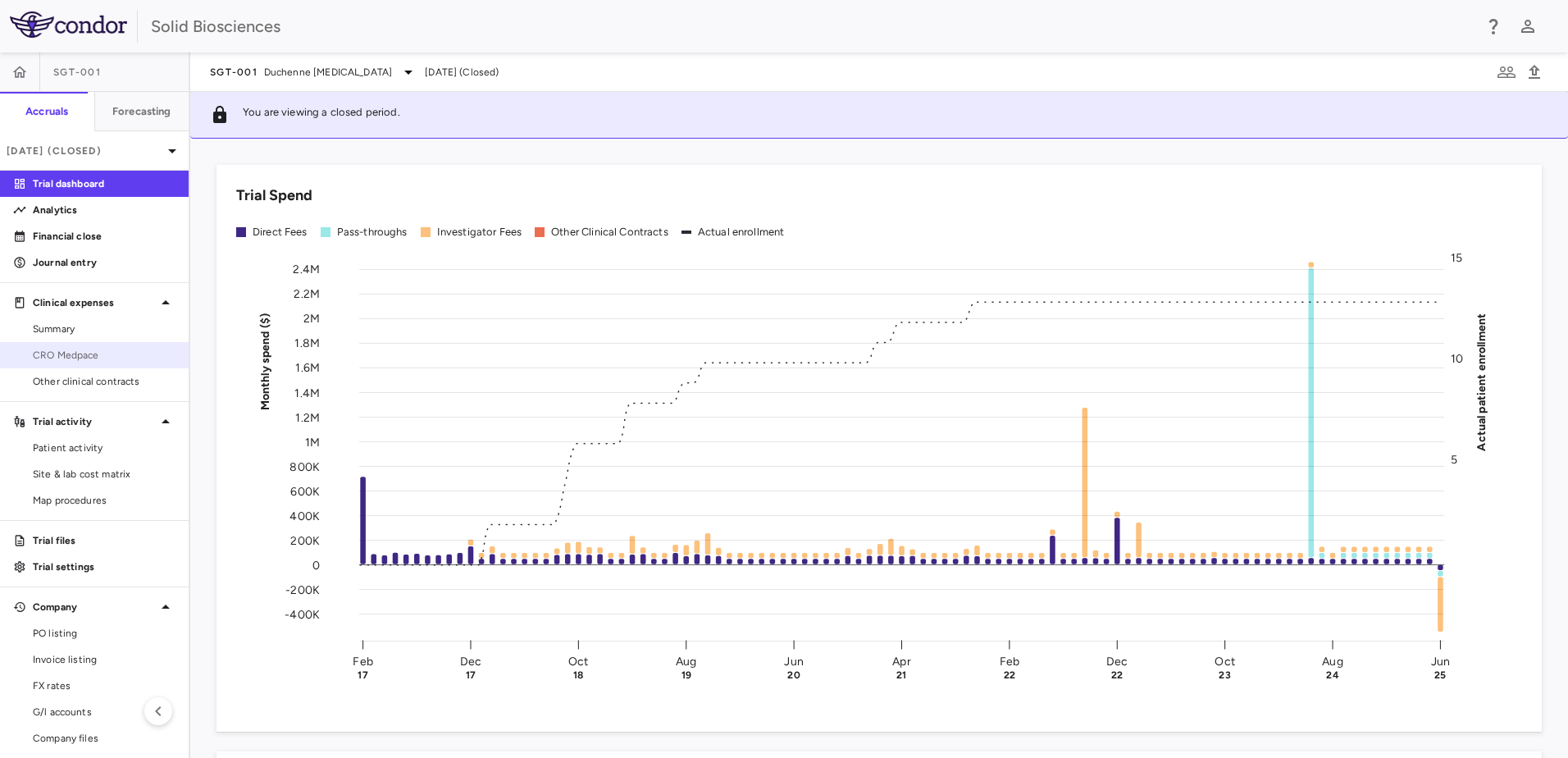
click at [80, 350] on span "CRO Medpace" at bounding box center [104, 356] width 142 height 15
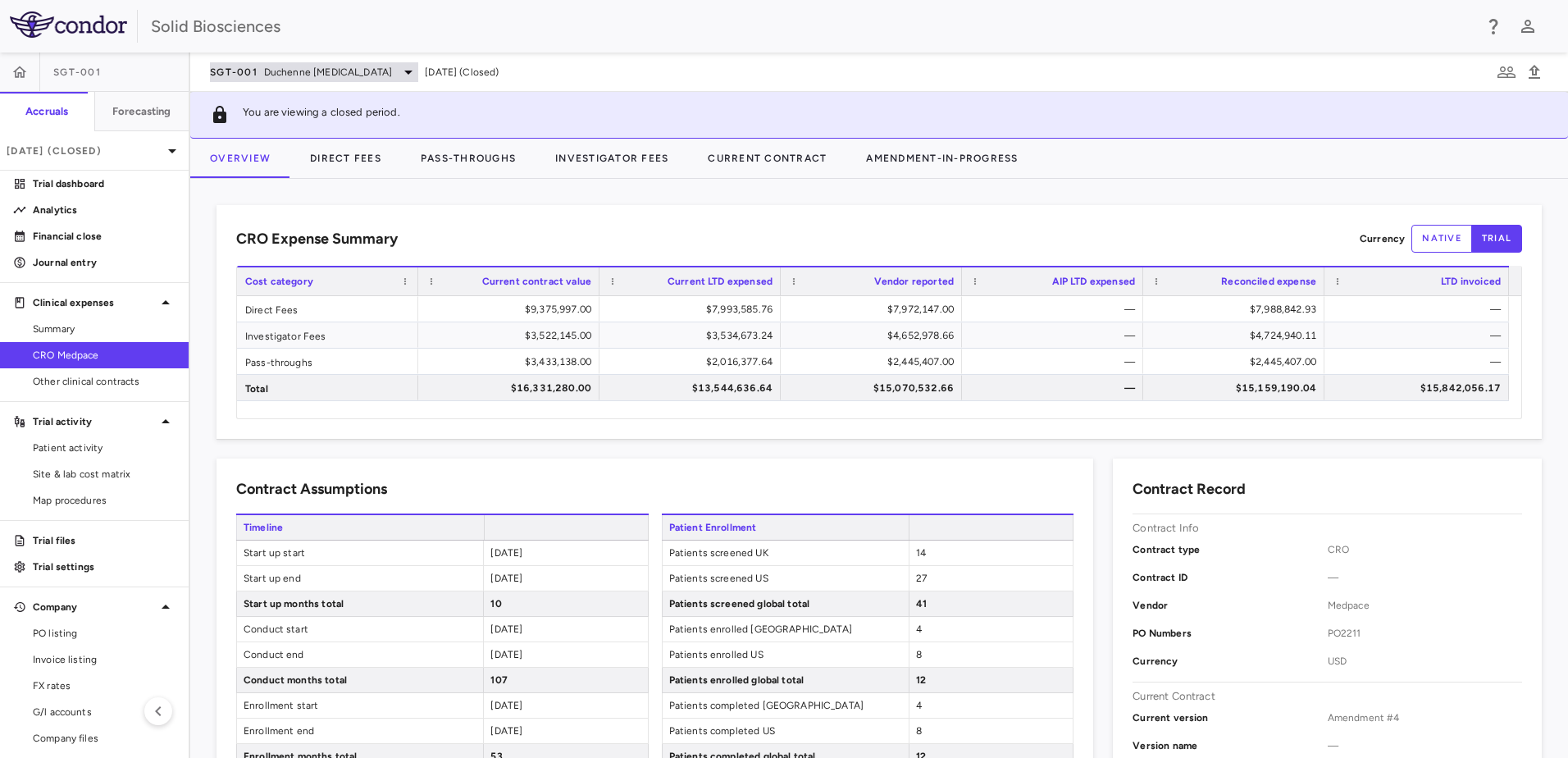
click at [308, 71] on span "Duchenne [MEDICAL_DATA]" at bounding box center [328, 72] width 128 height 15
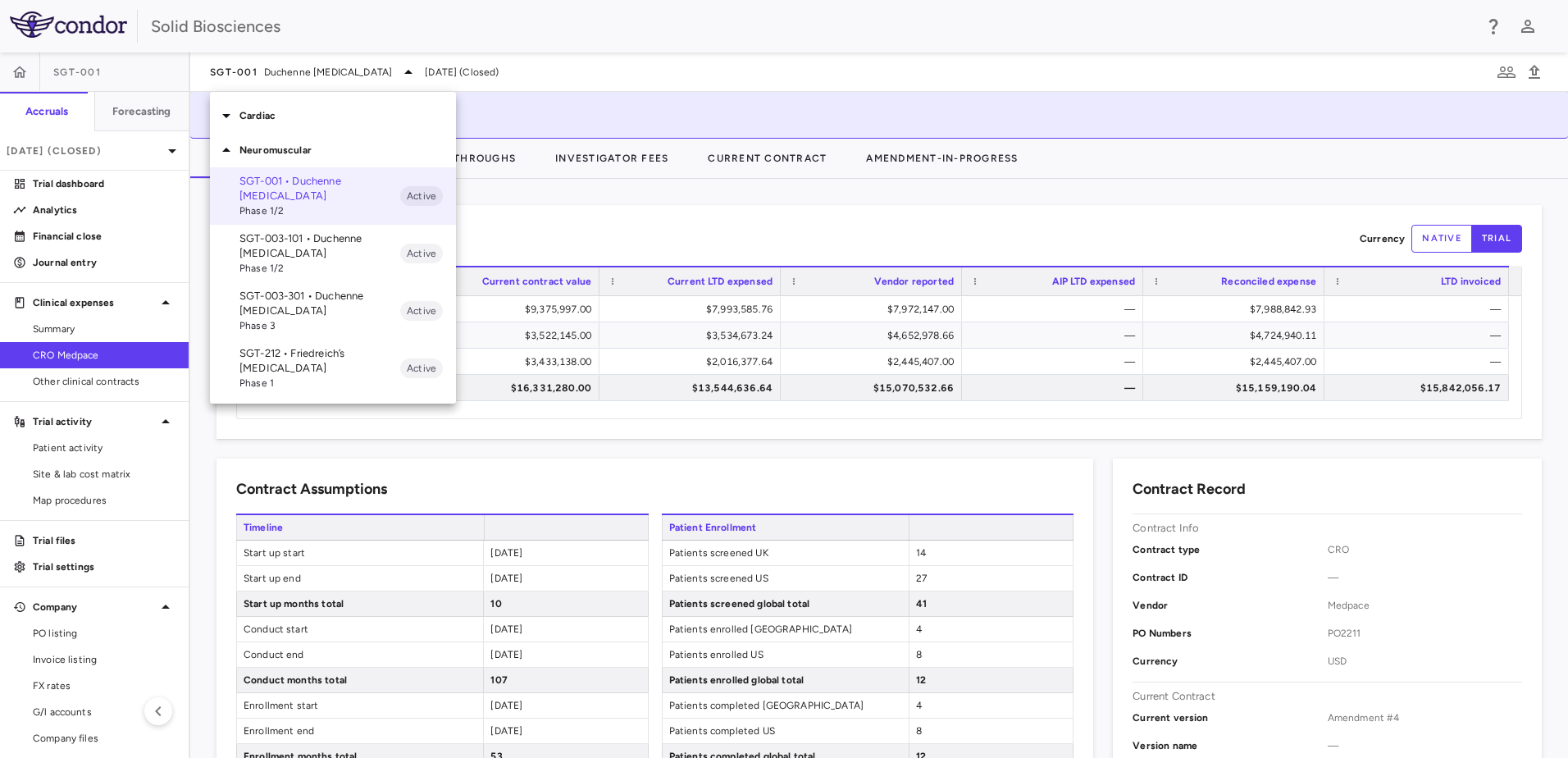
click at [298, 250] on p "SGT-003-101 • Duchenne [MEDICAL_DATA]" at bounding box center [320, 246] width 161 height 29
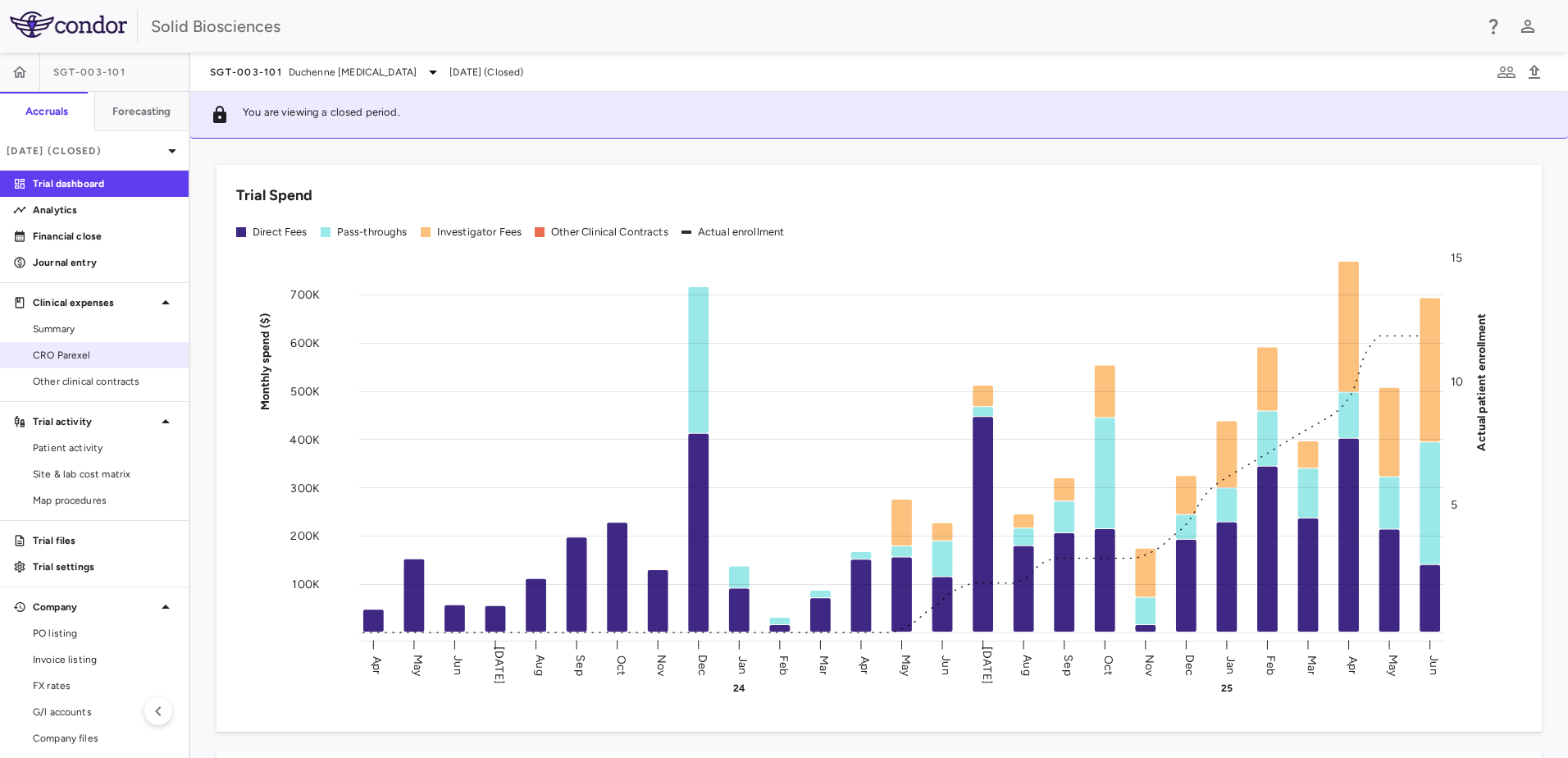
click at [75, 356] on span "CRO Parexel" at bounding box center [104, 356] width 142 height 15
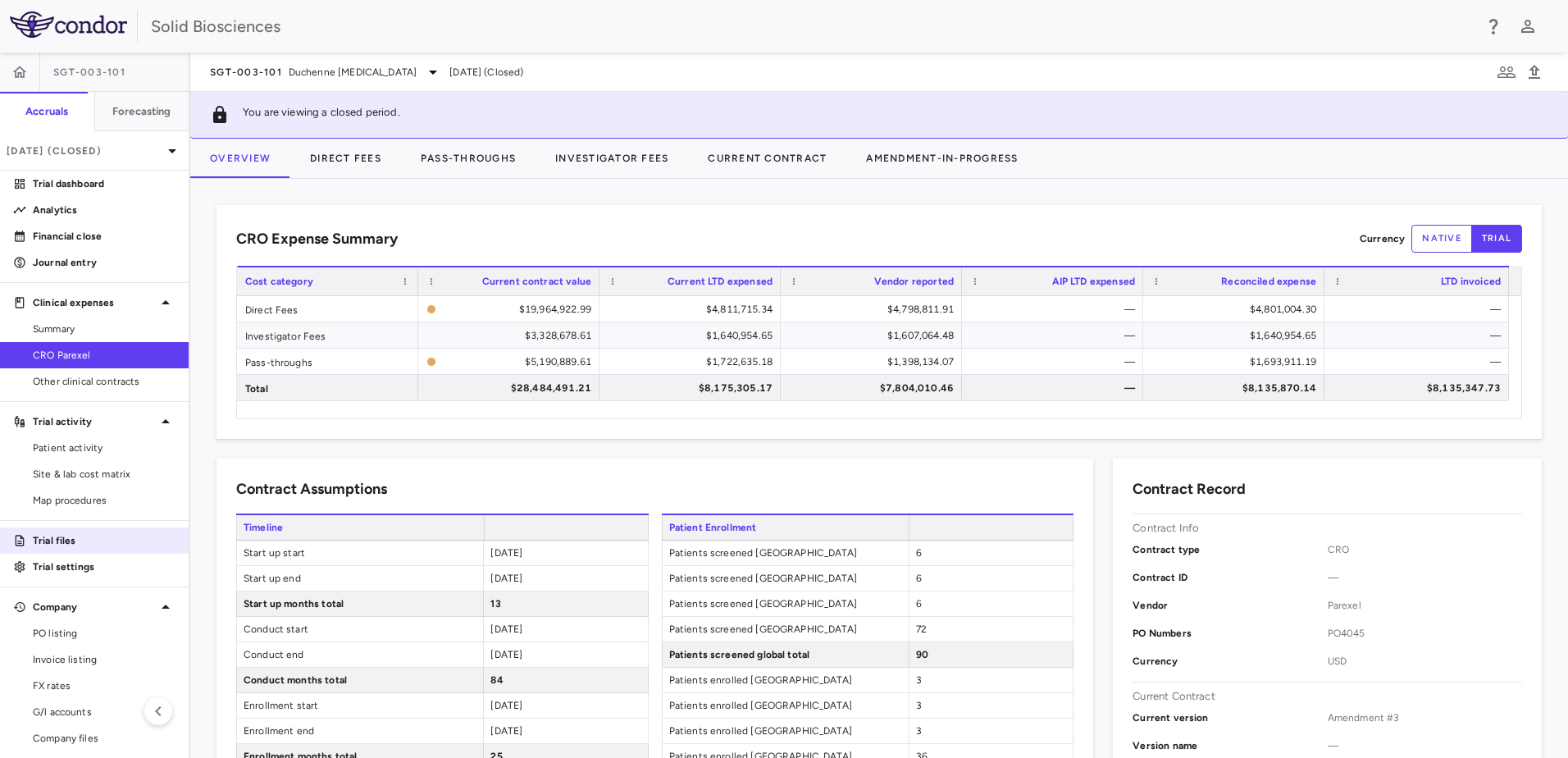
click at [76, 544] on p "Trial files" at bounding box center [104, 541] width 142 height 15
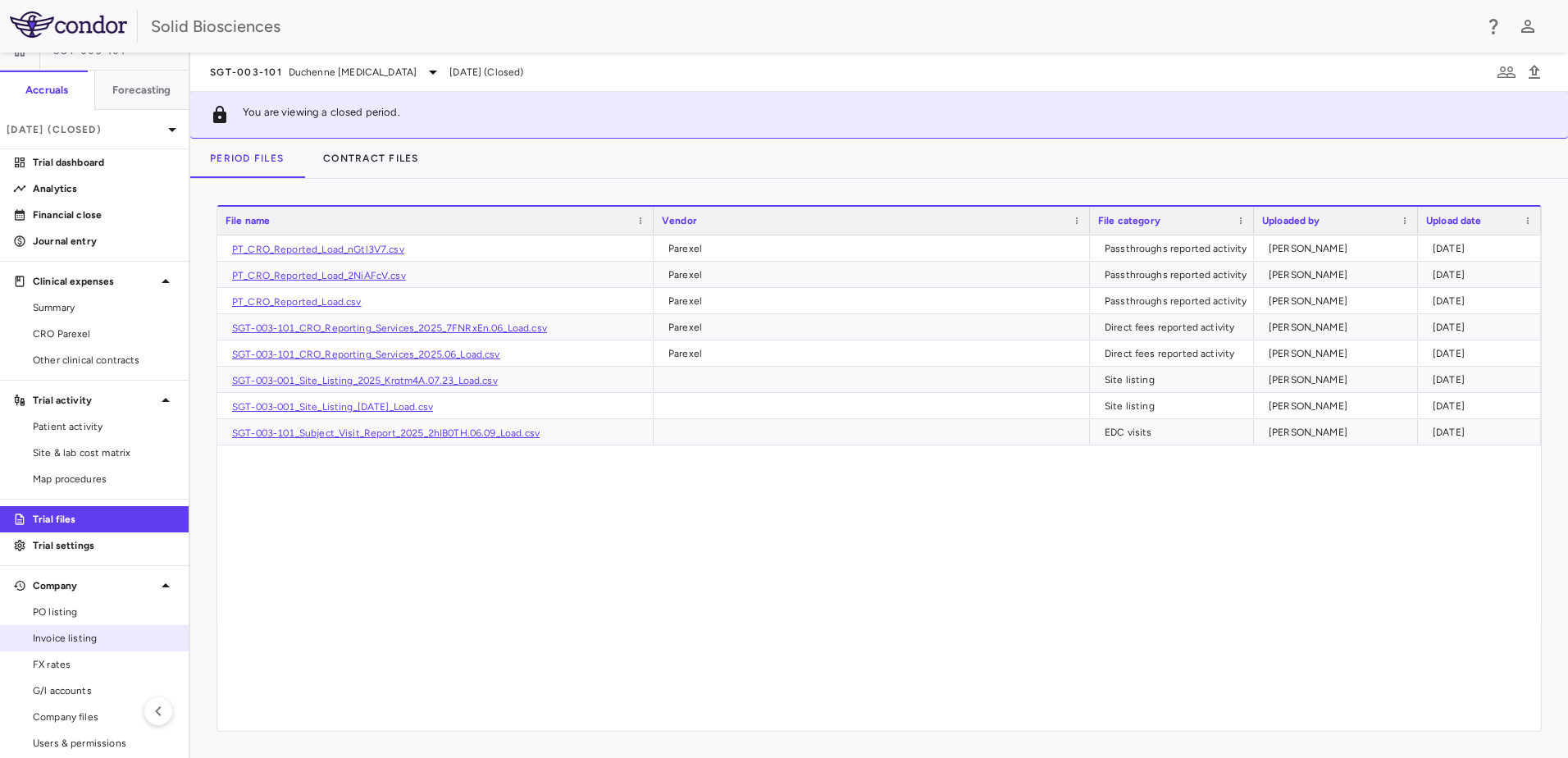
scroll to position [33, 0]
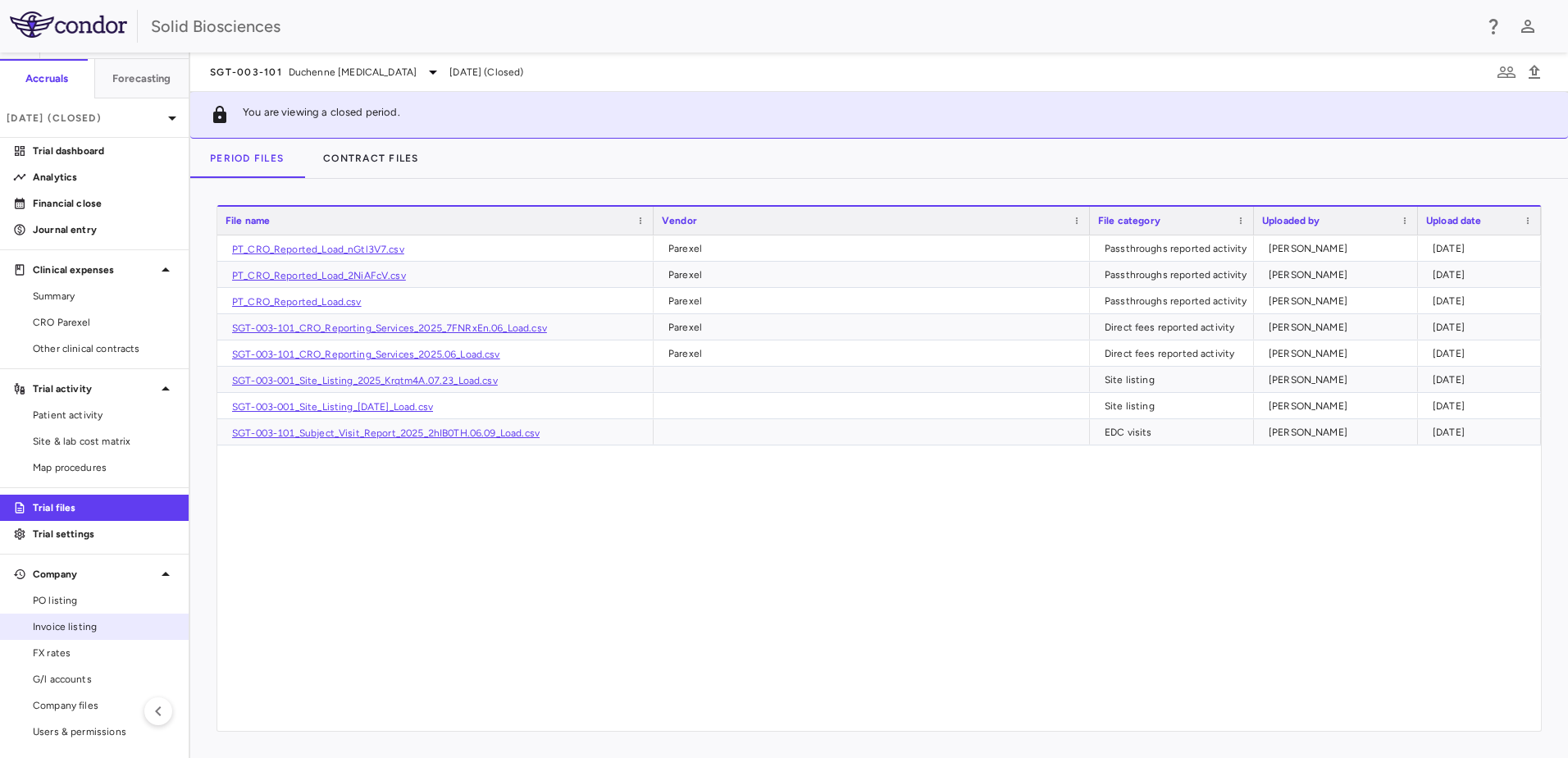
click at [74, 627] on span "Invoice listing" at bounding box center [104, 627] width 142 height 15
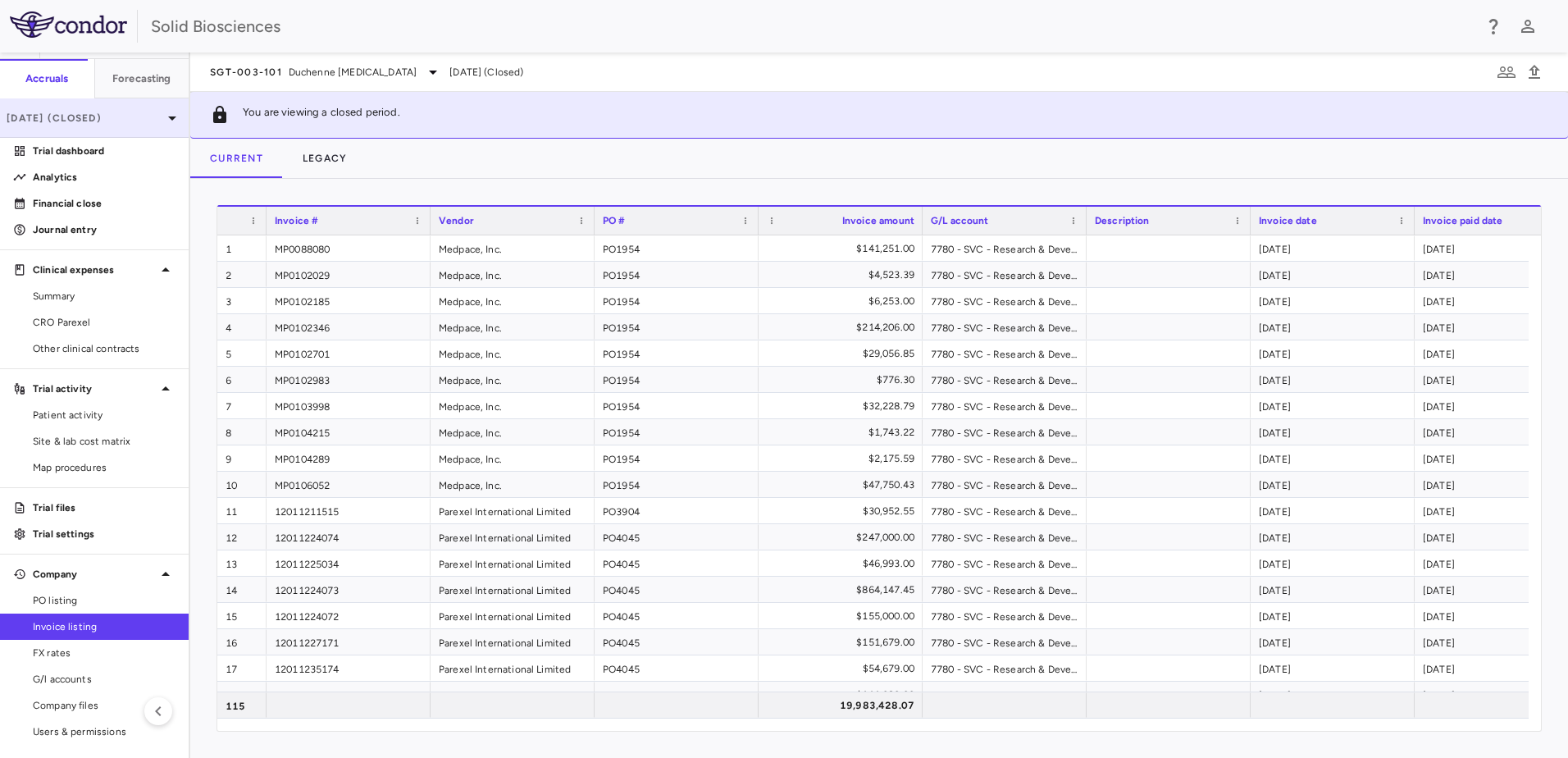
click at [96, 115] on p "[DATE] (Closed)" at bounding box center [85, 118] width 156 height 15
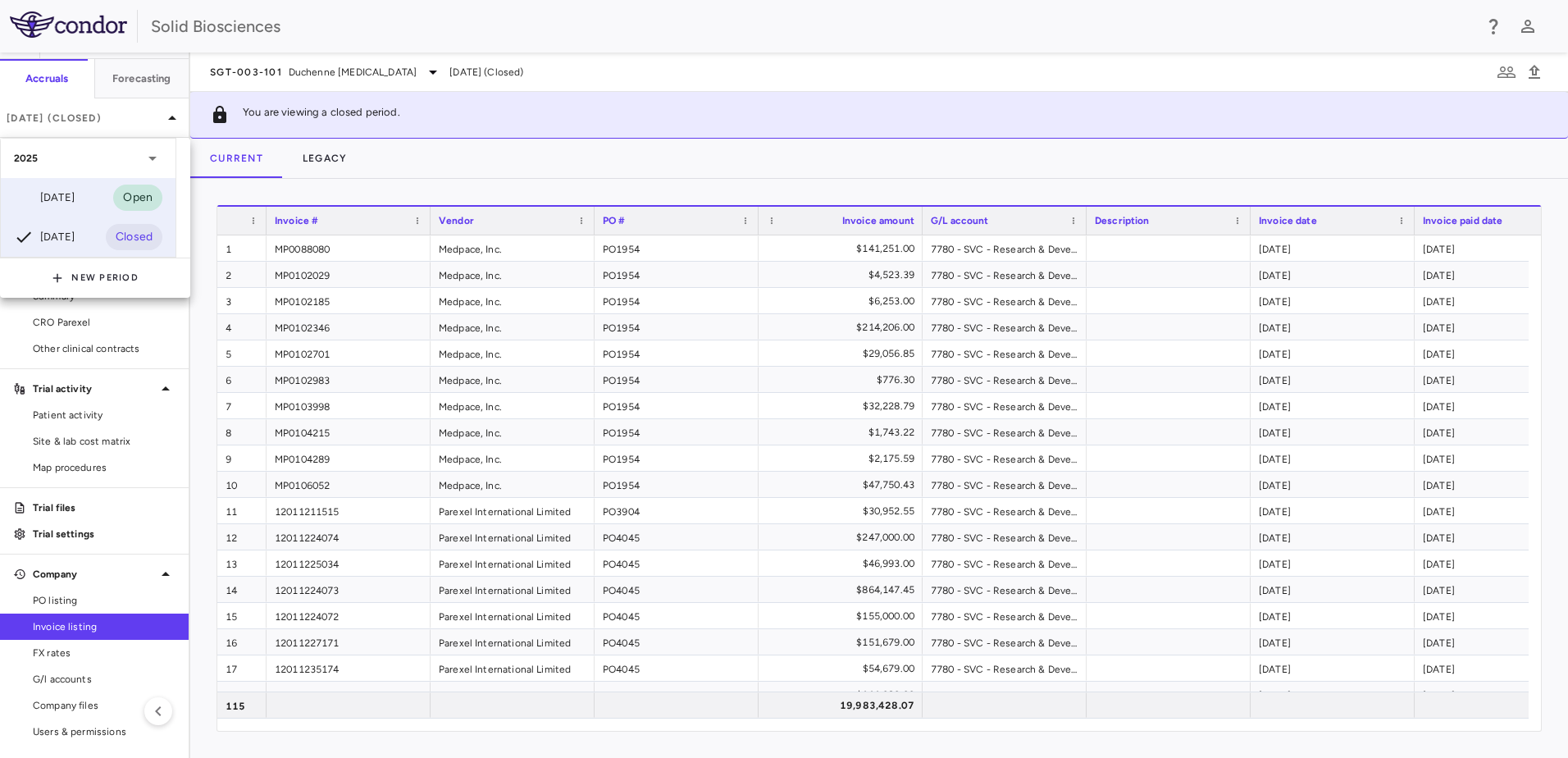
click at [75, 196] on div "[DATE]" at bounding box center [44, 197] width 60 height 19
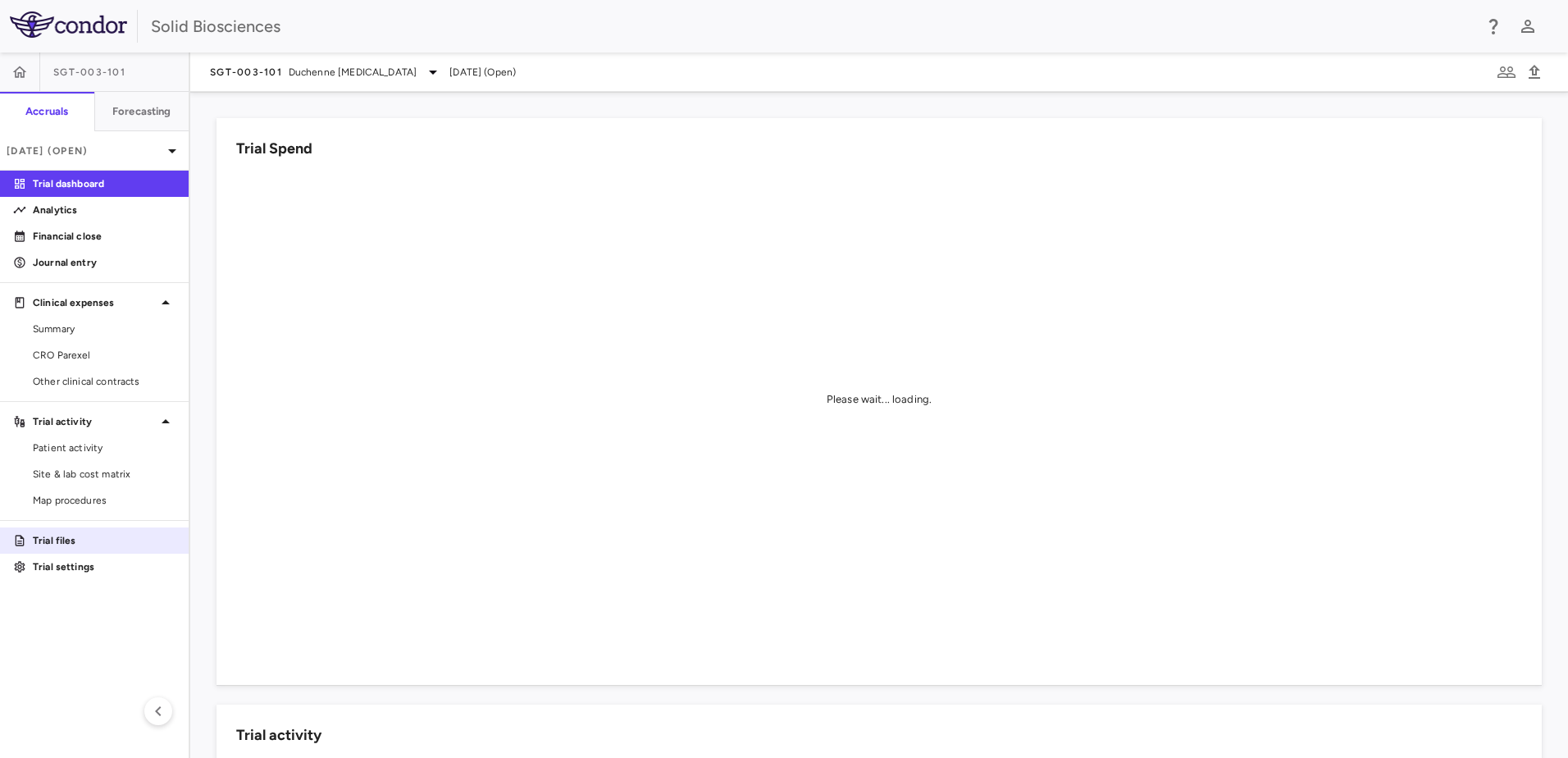
click at [60, 543] on p "Trial files" at bounding box center [104, 541] width 142 height 15
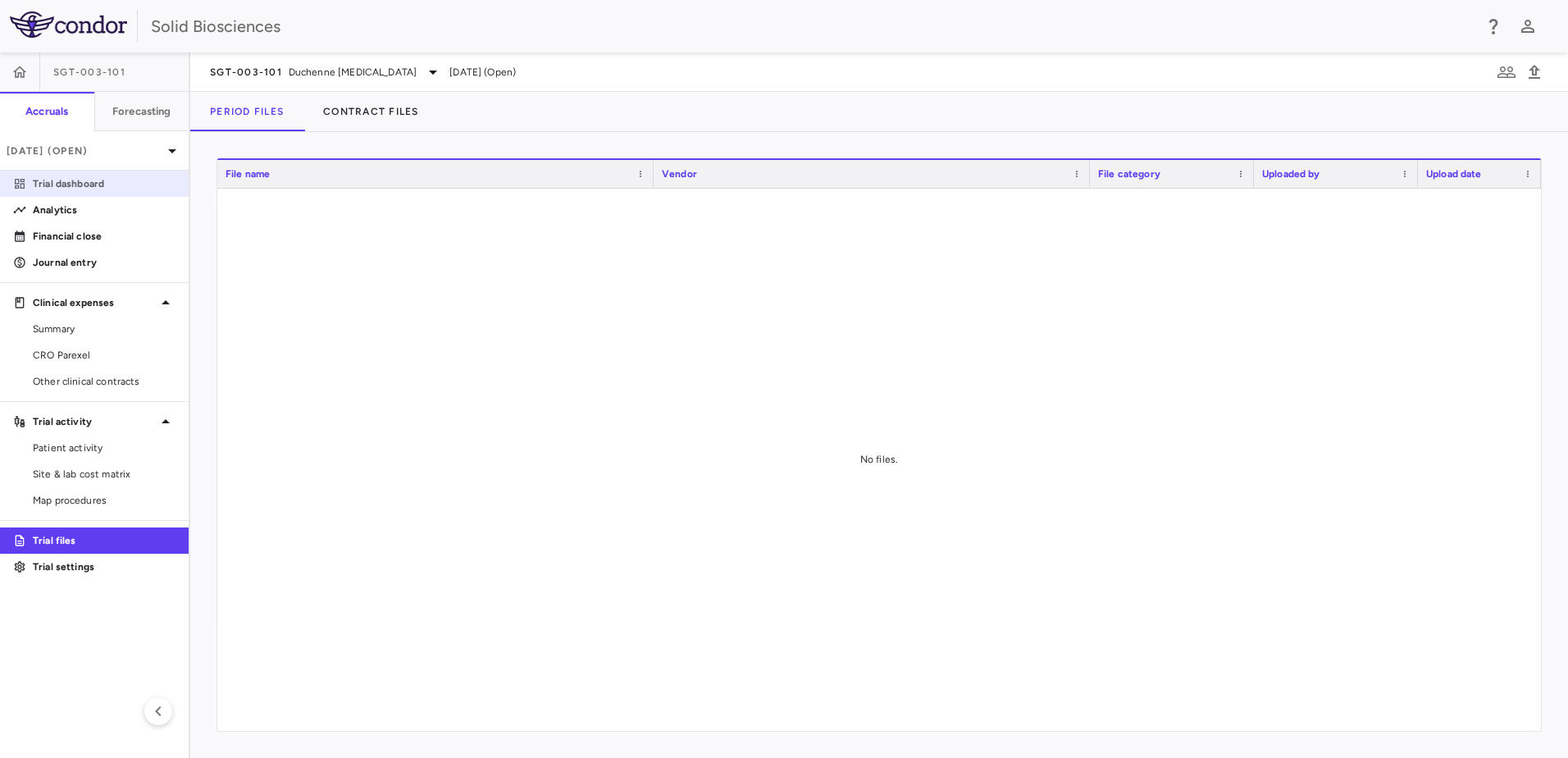
click at [84, 187] on p "Trial dashboard" at bounding box center [104, 184] width 142 height 15
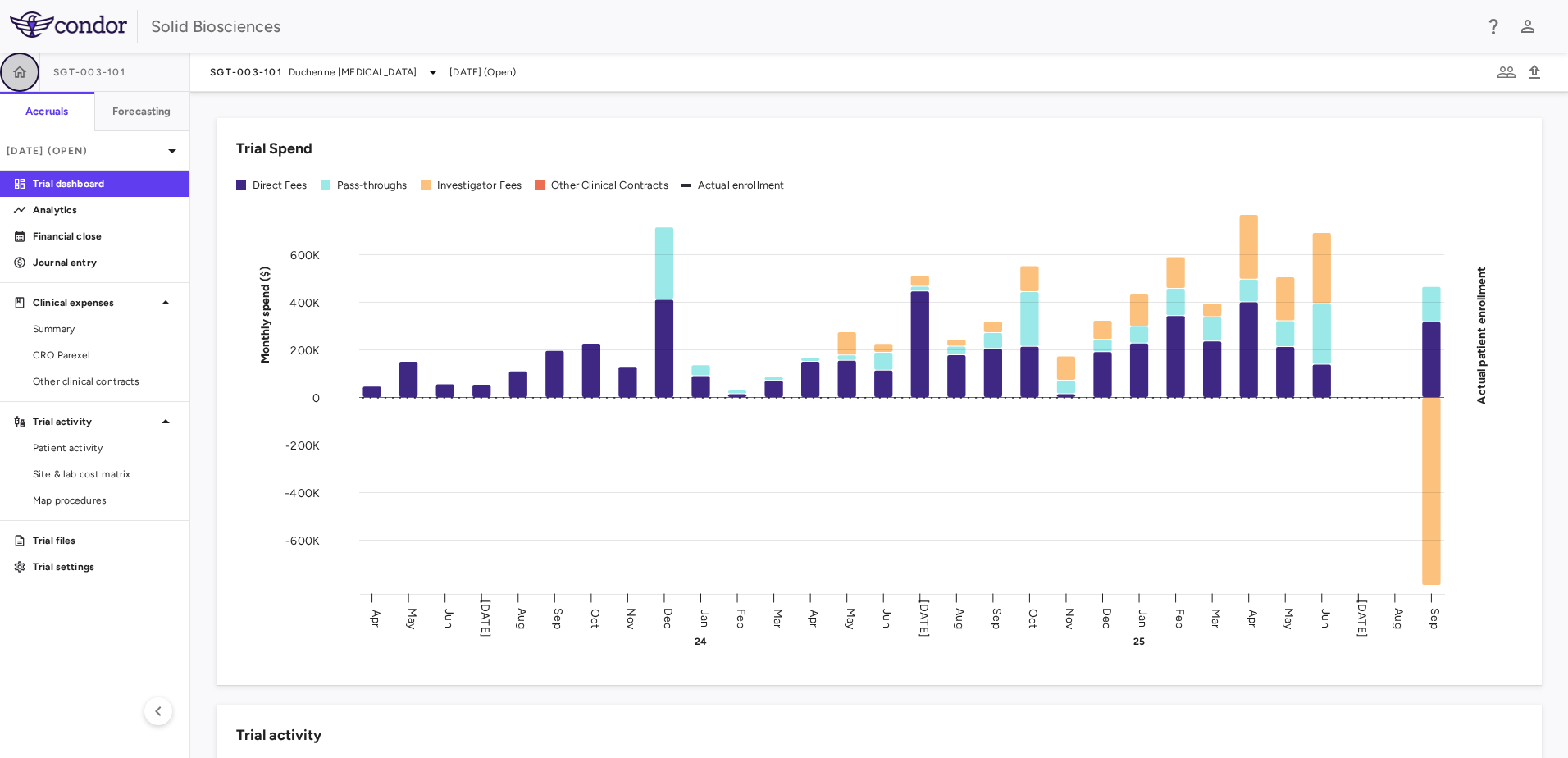
click at [14, 65] on icon "button" at bounding box center [20, 72] width 17 height 17
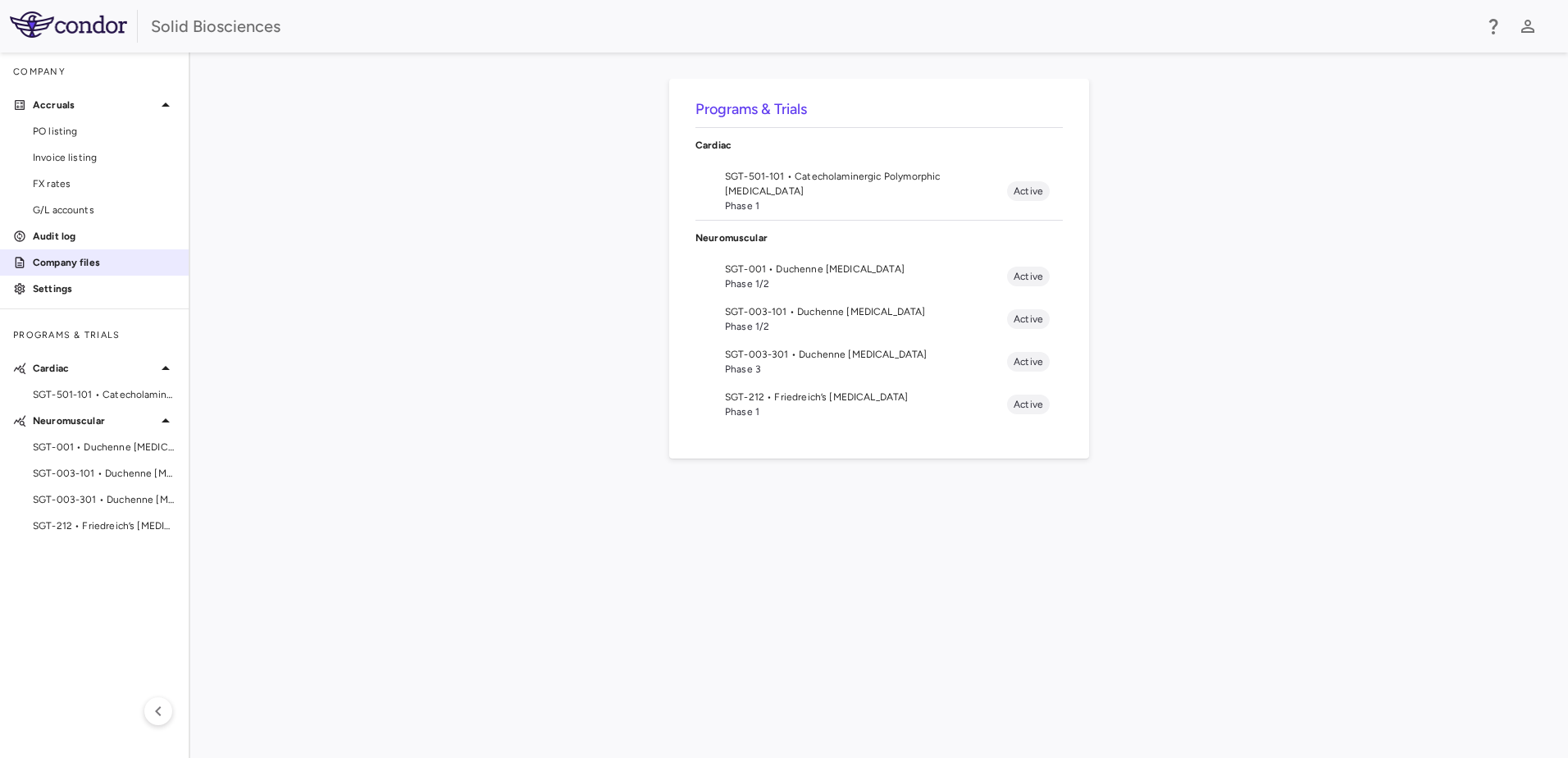
click at [68, 258] on p "Company files" at bounding box center [104, 262] width 142 height 15
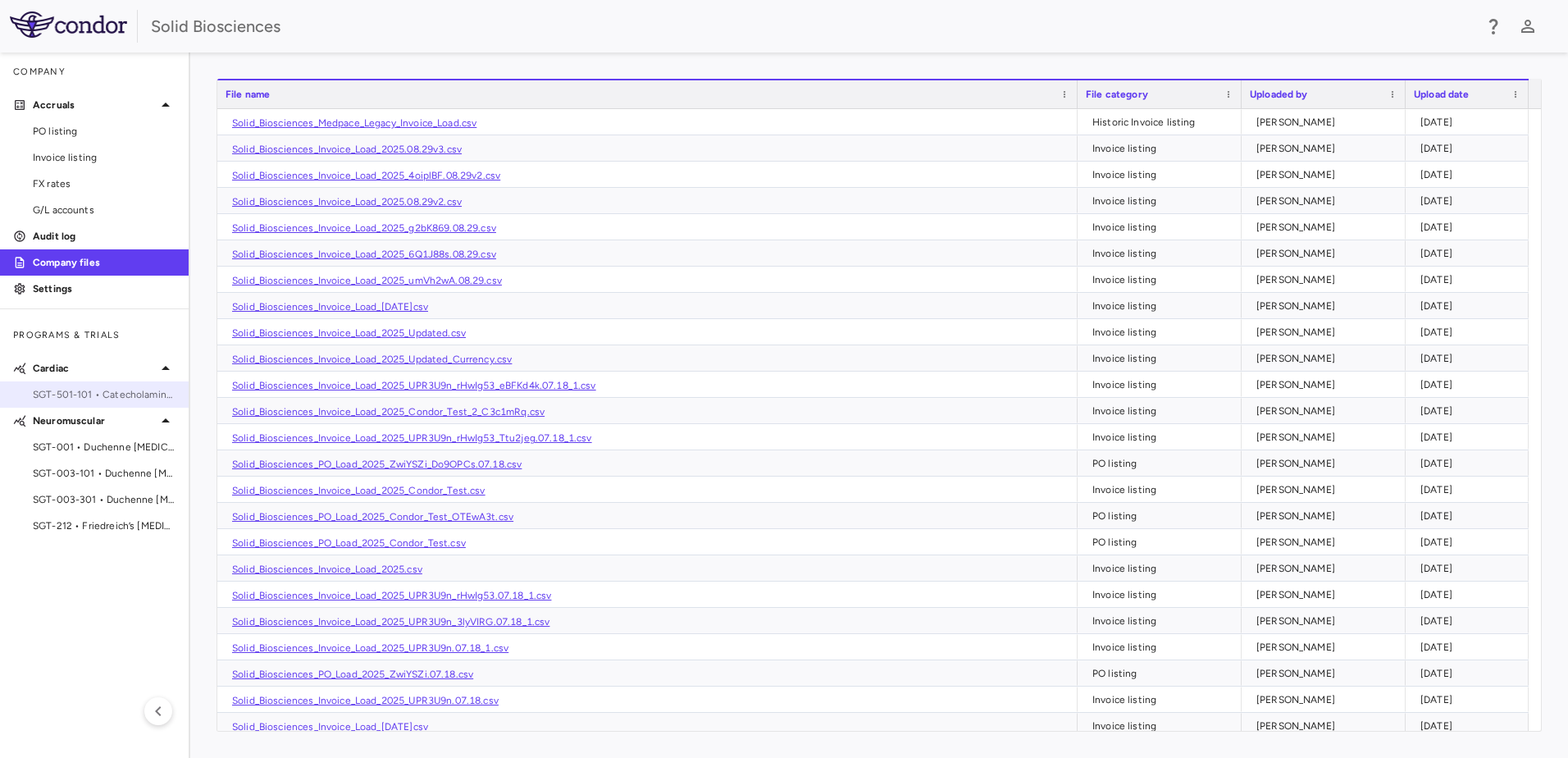
click at [113, 387] on span "SGT-501-101 • Catecholaminergic Polymorphic [MEDICAL_DATA]" at bounding box center [104, 395] width 142 height 15
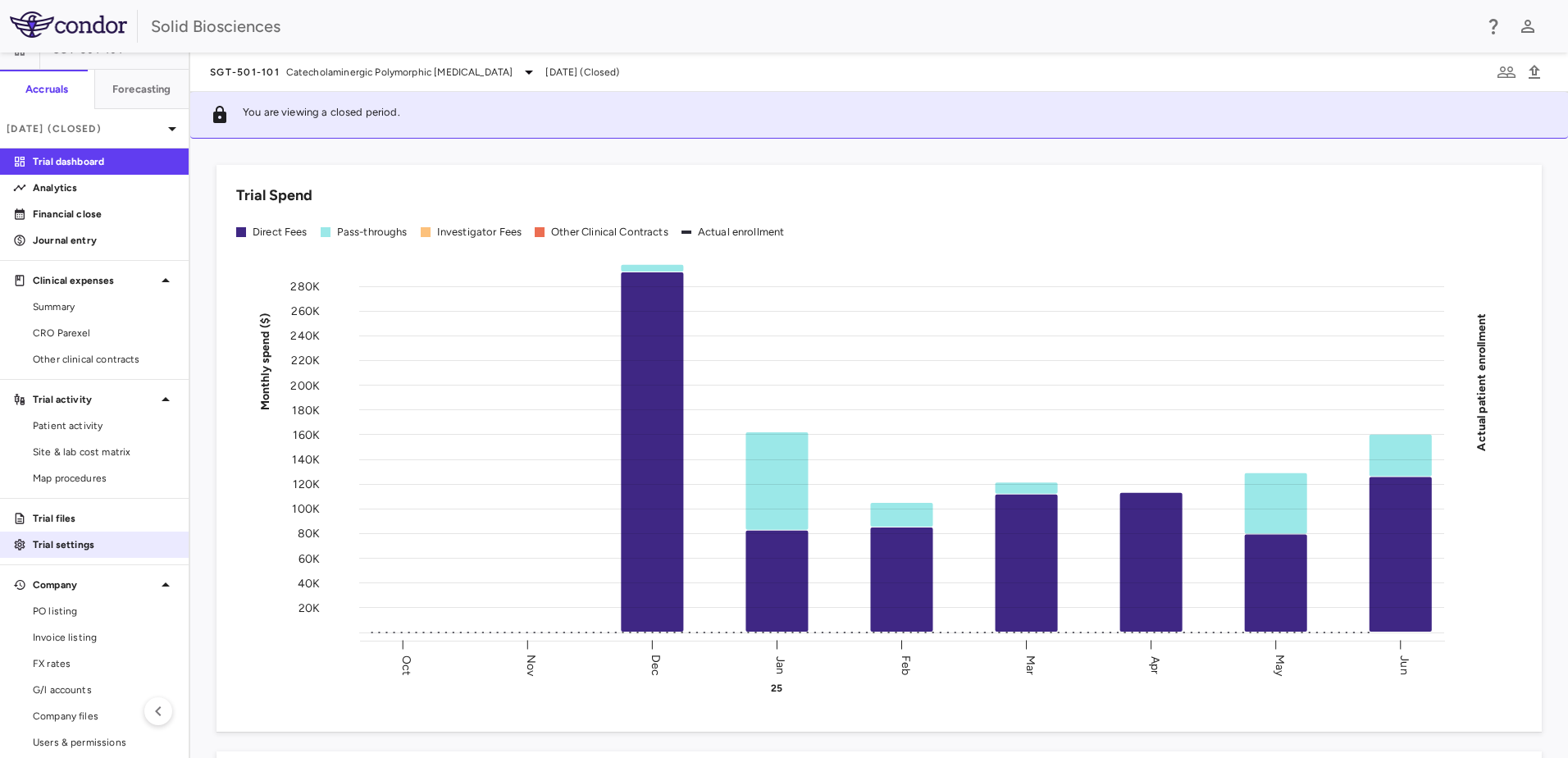
scroll to position [33, 0]
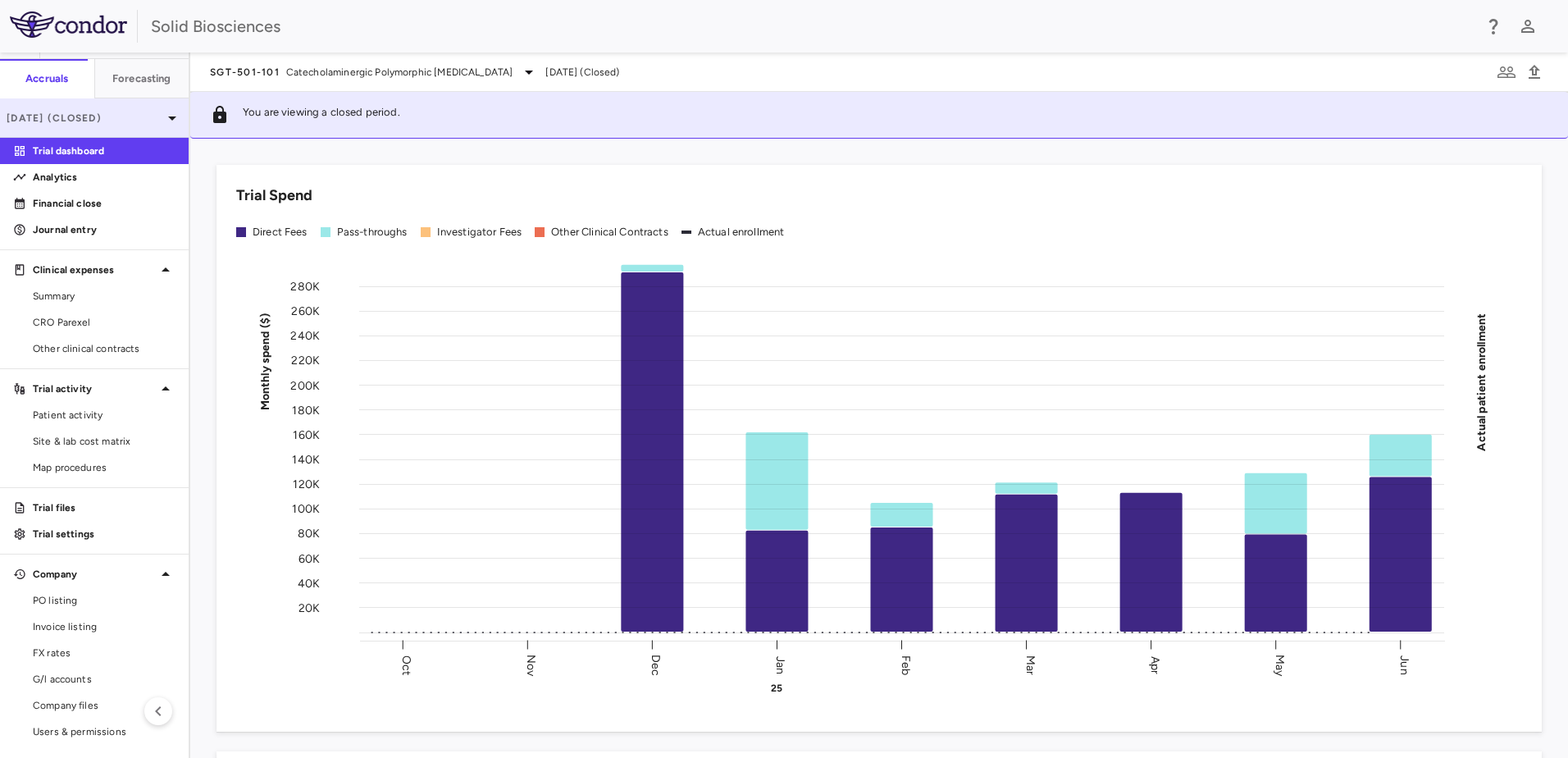
click at [108, 112] on p "[DATE] (Closed)" at bounding box center [85, 118] width 156 height 15
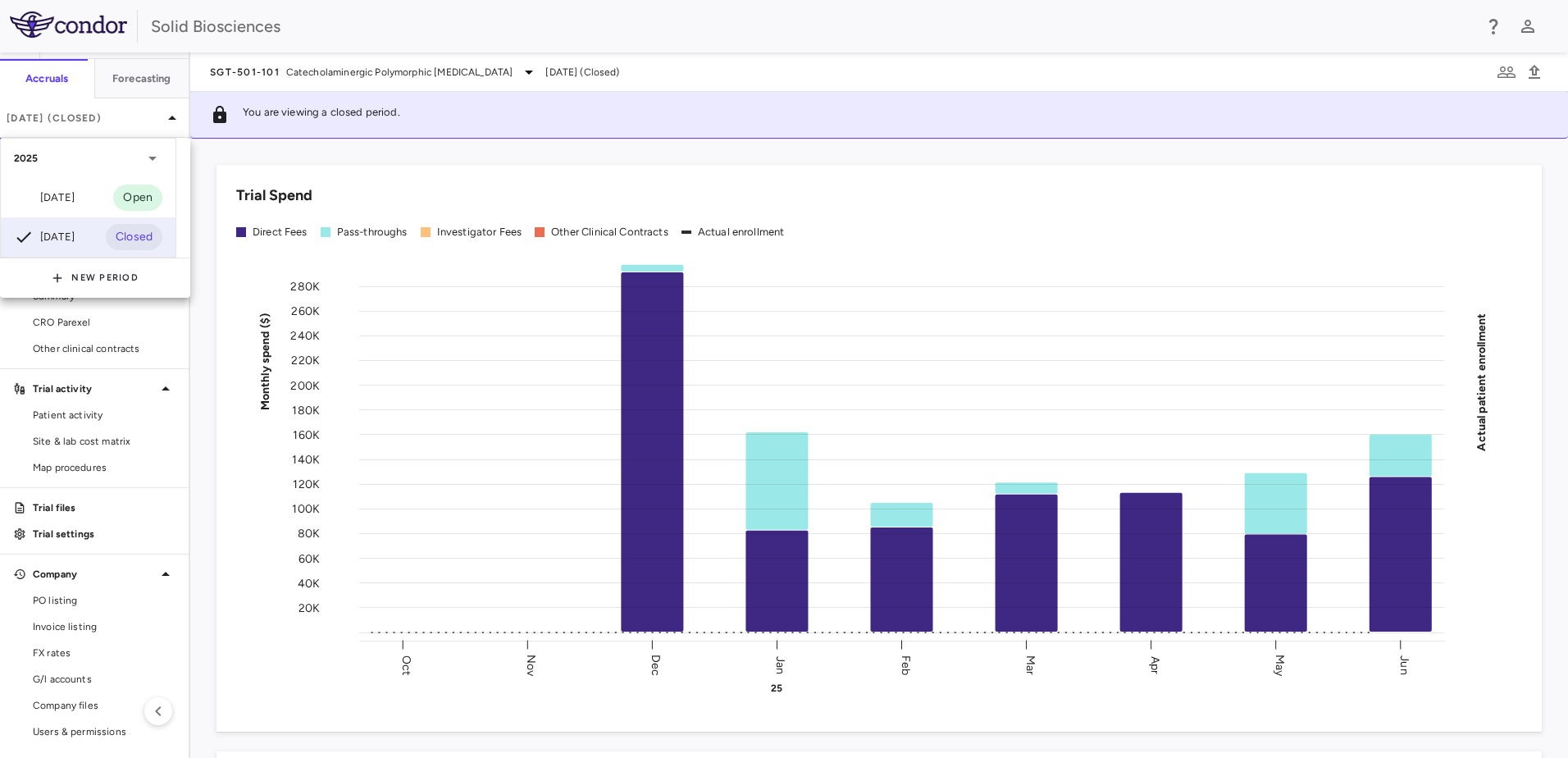
click at [74, 196] on div "[DATE]" at bounding box center [44, 197] width 60 height 19
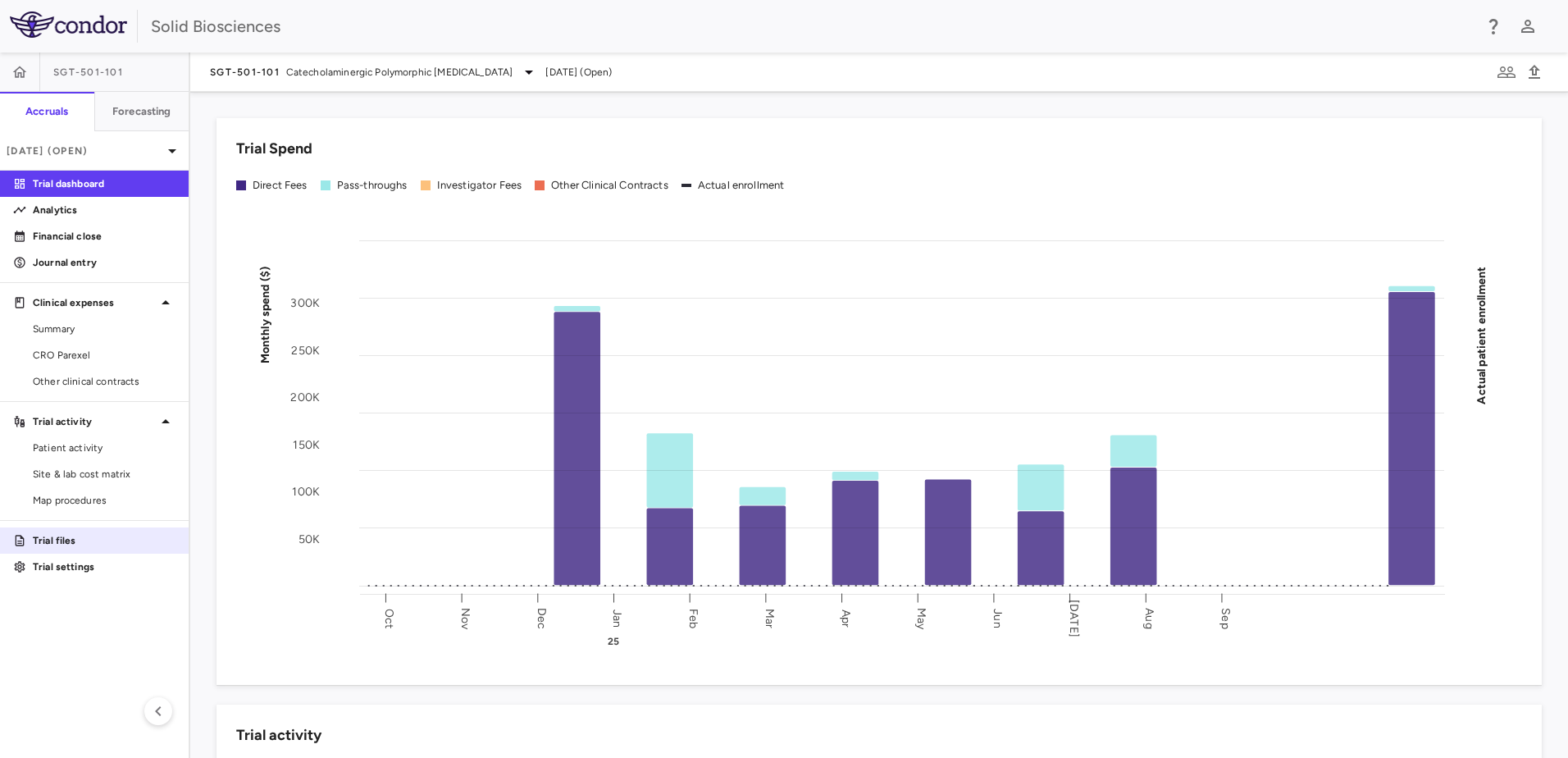
click at [49, 541] on p "Trial files" at bounding box center [104, 541] width 142 height 15
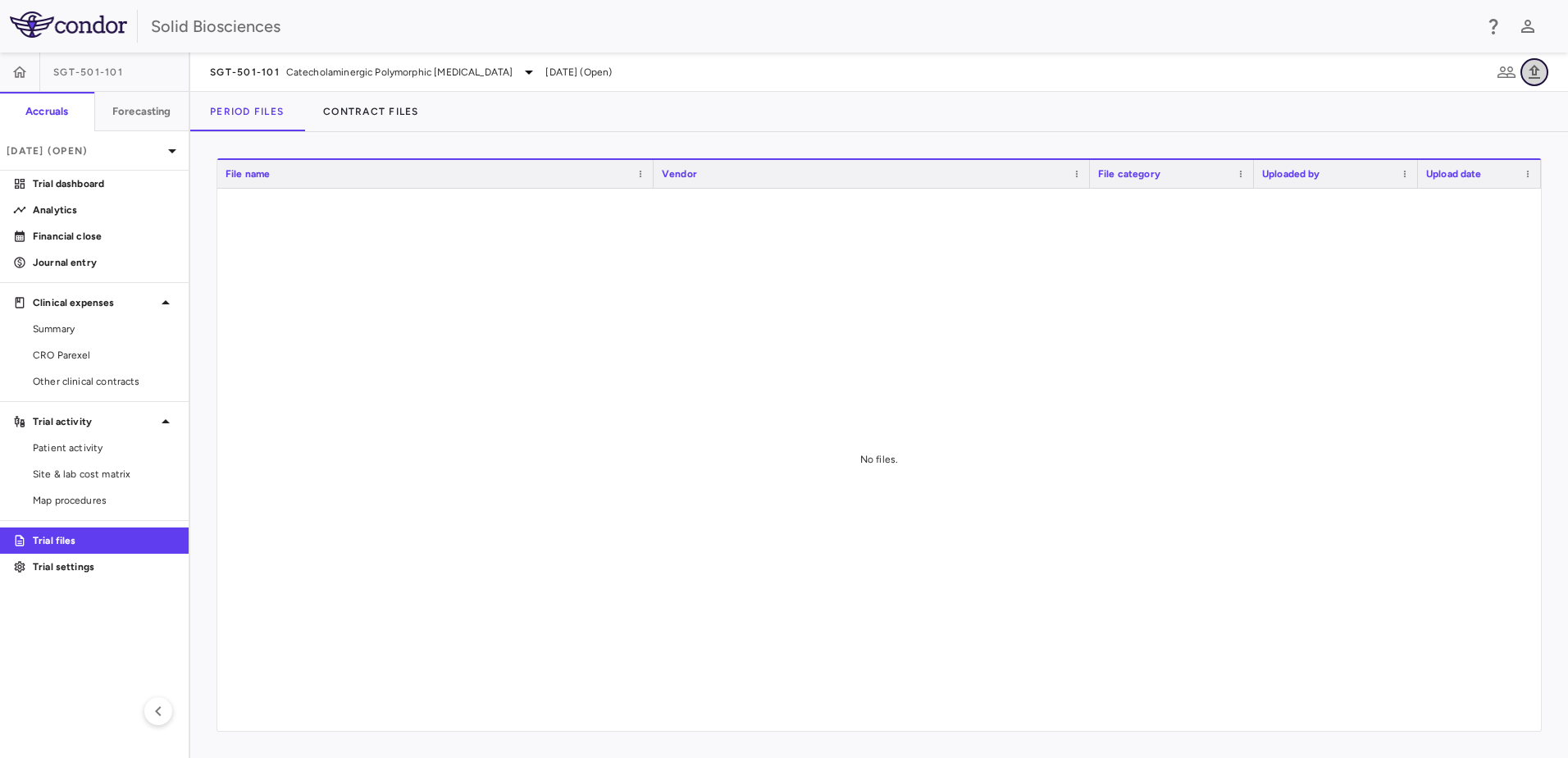
click at [1529, 76] on icon "button" at bounding box center [1534, 71] width 19 height 19
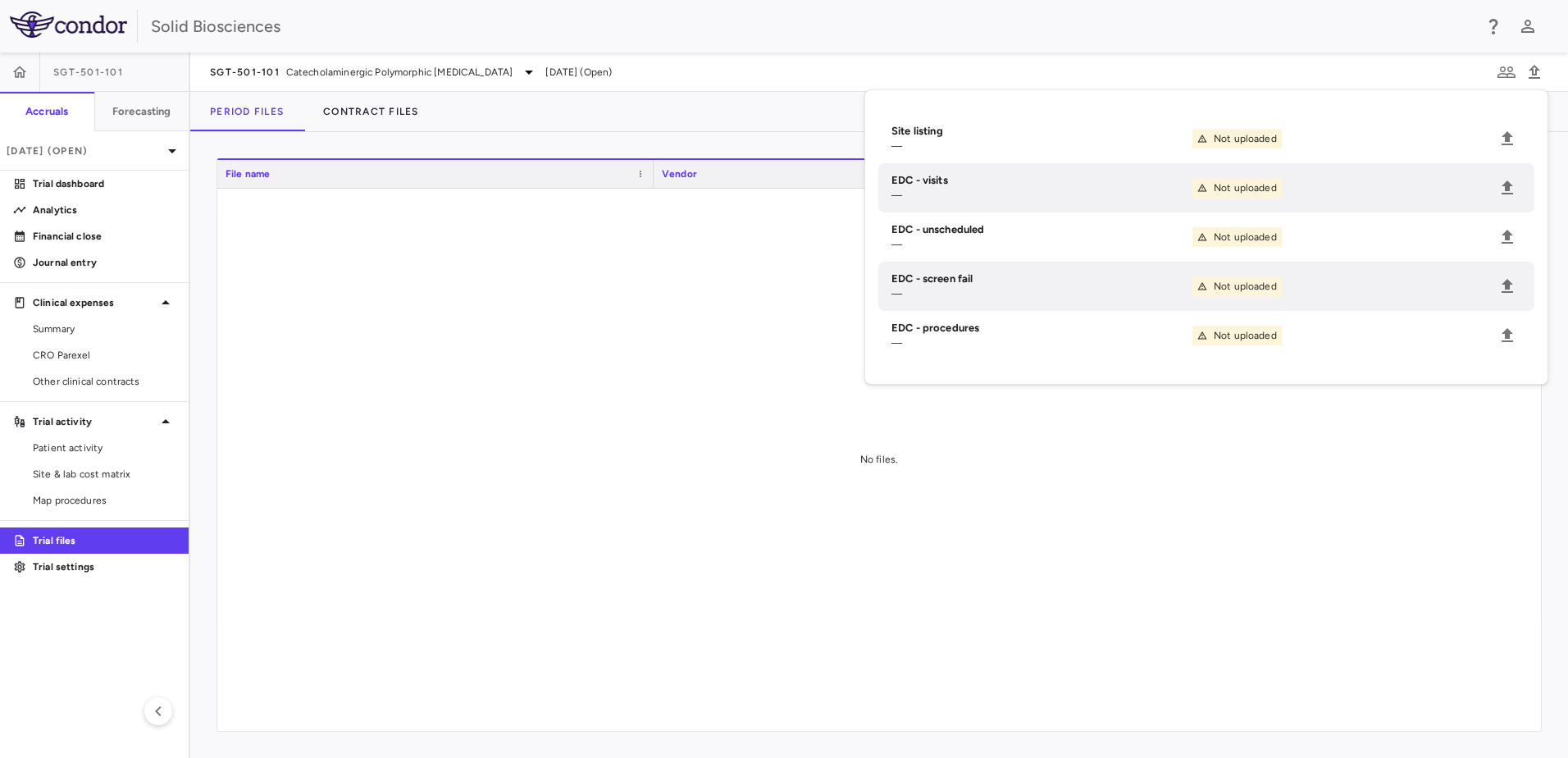
drag, startPoint x: 657, startPoint y: 345, endPoint x: 649, endPoint y: 339, distance: 10.0
click at [656, 345] on div at bounding box center [879, 459] width 1324 height 543
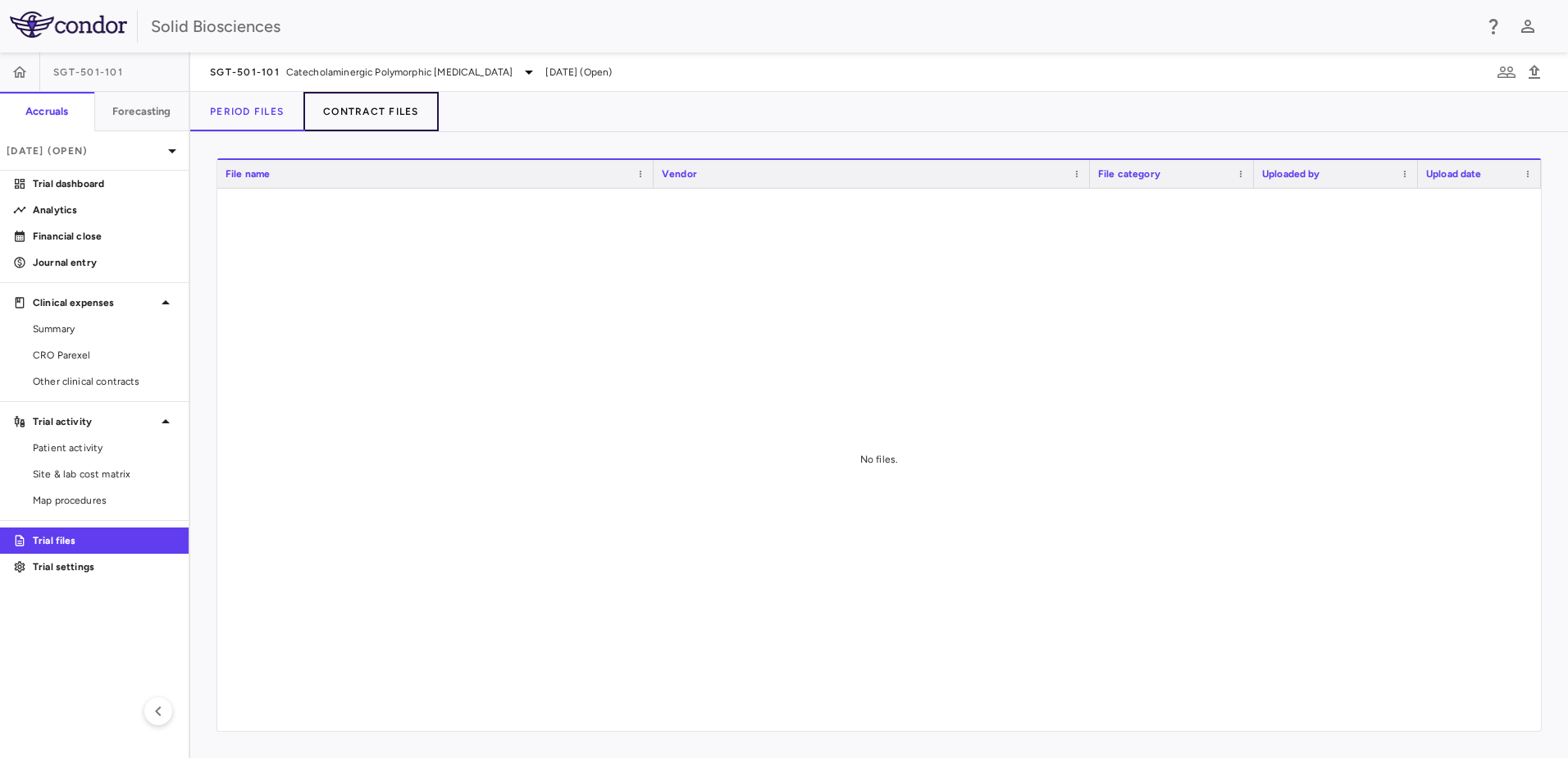
click at [375, 106] on button "Contract Files" at bounding box center [370, 112] width 135 height 39
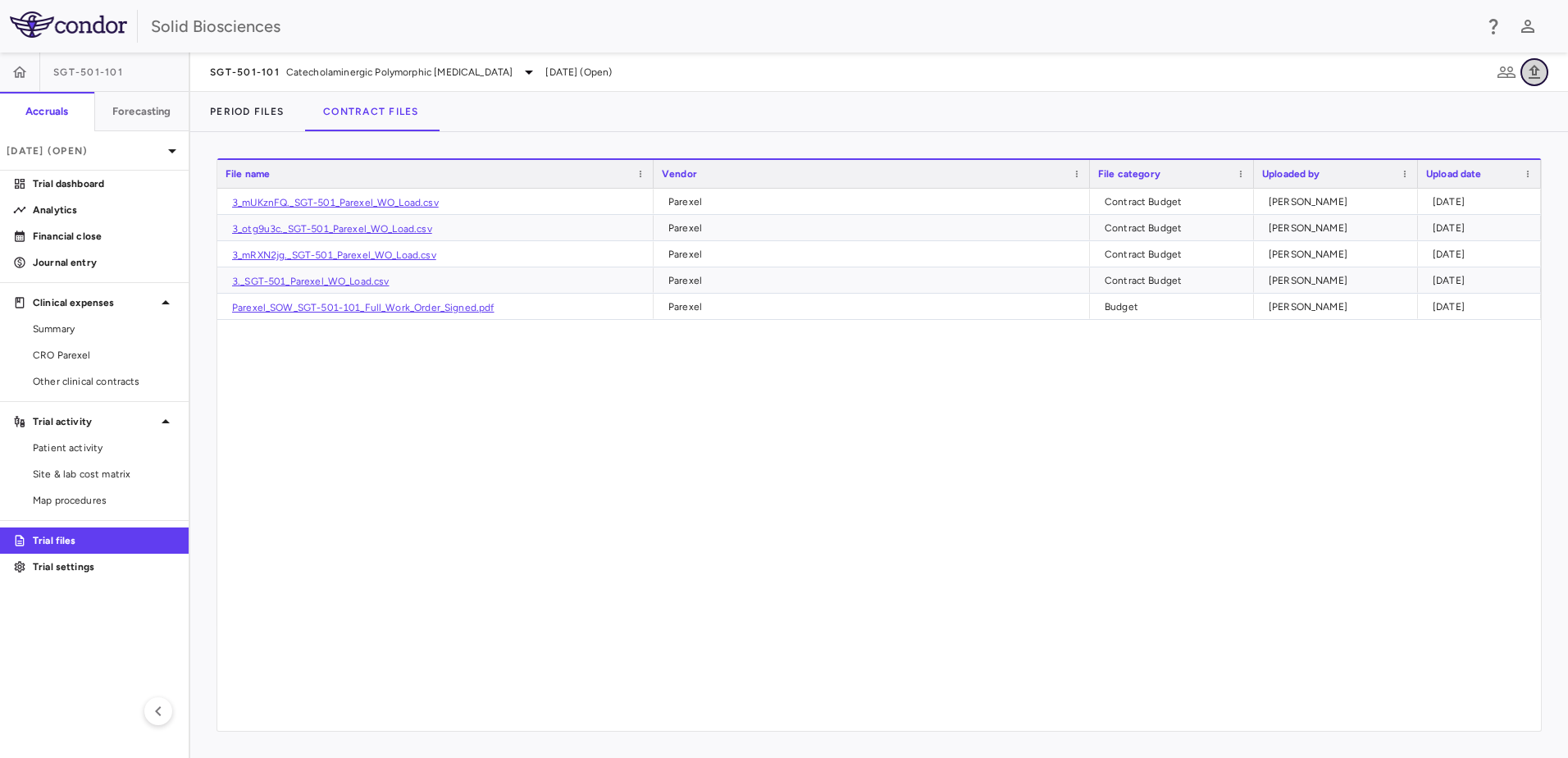
click at [1539, 71] on icon "button" at bounding box center [1534, 71] width 19 height 19
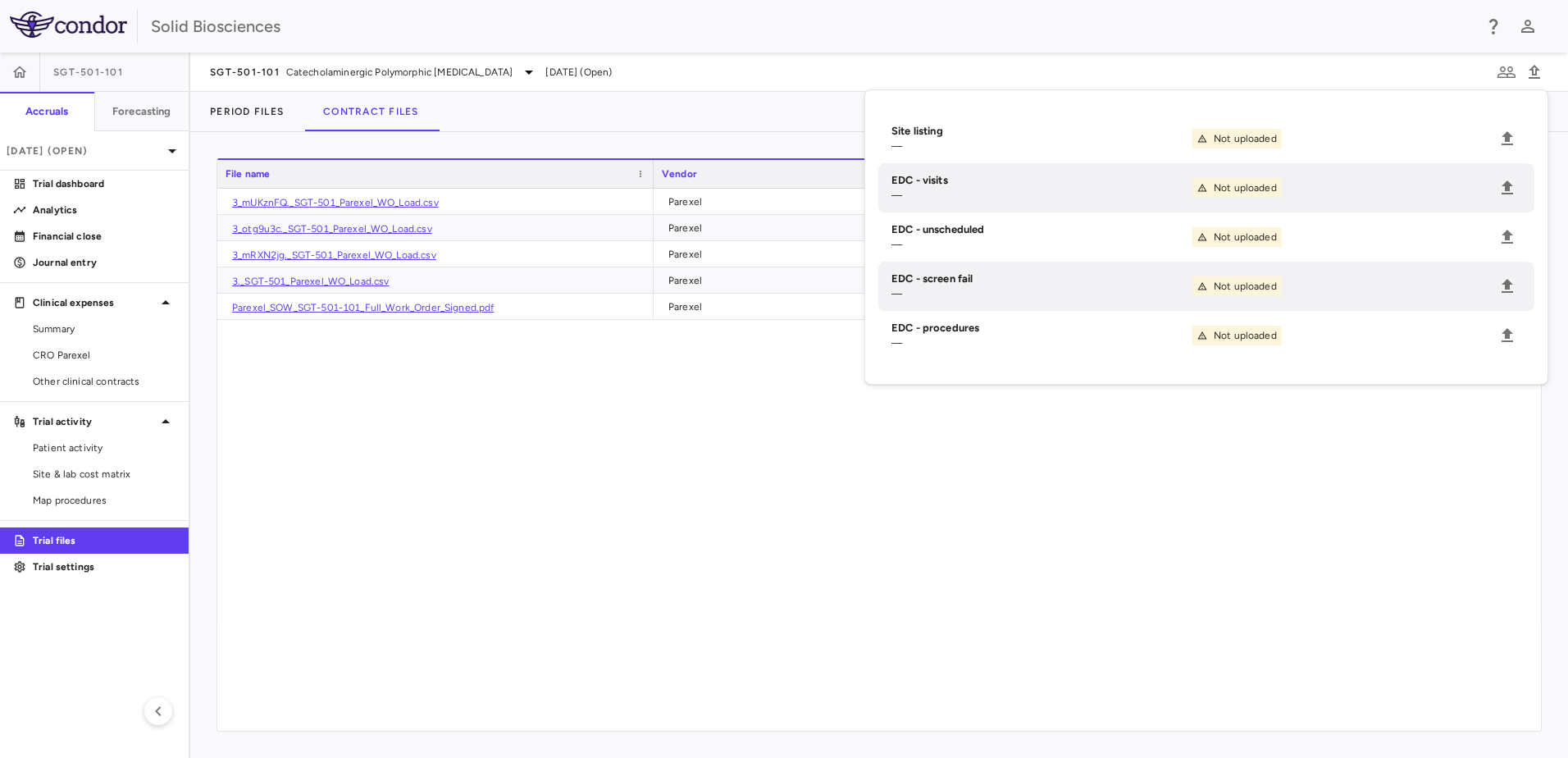
click at [978, 447] on div "3_mUKznFQ._SGT-501_Parexel_WO_Load.csv Parexel Contract Budget Ricardo Gil 2025…" at bounding box center [879, 459] width 1324 height 543
